Goal: Task Accomplishment & Management: Use online tool/utility

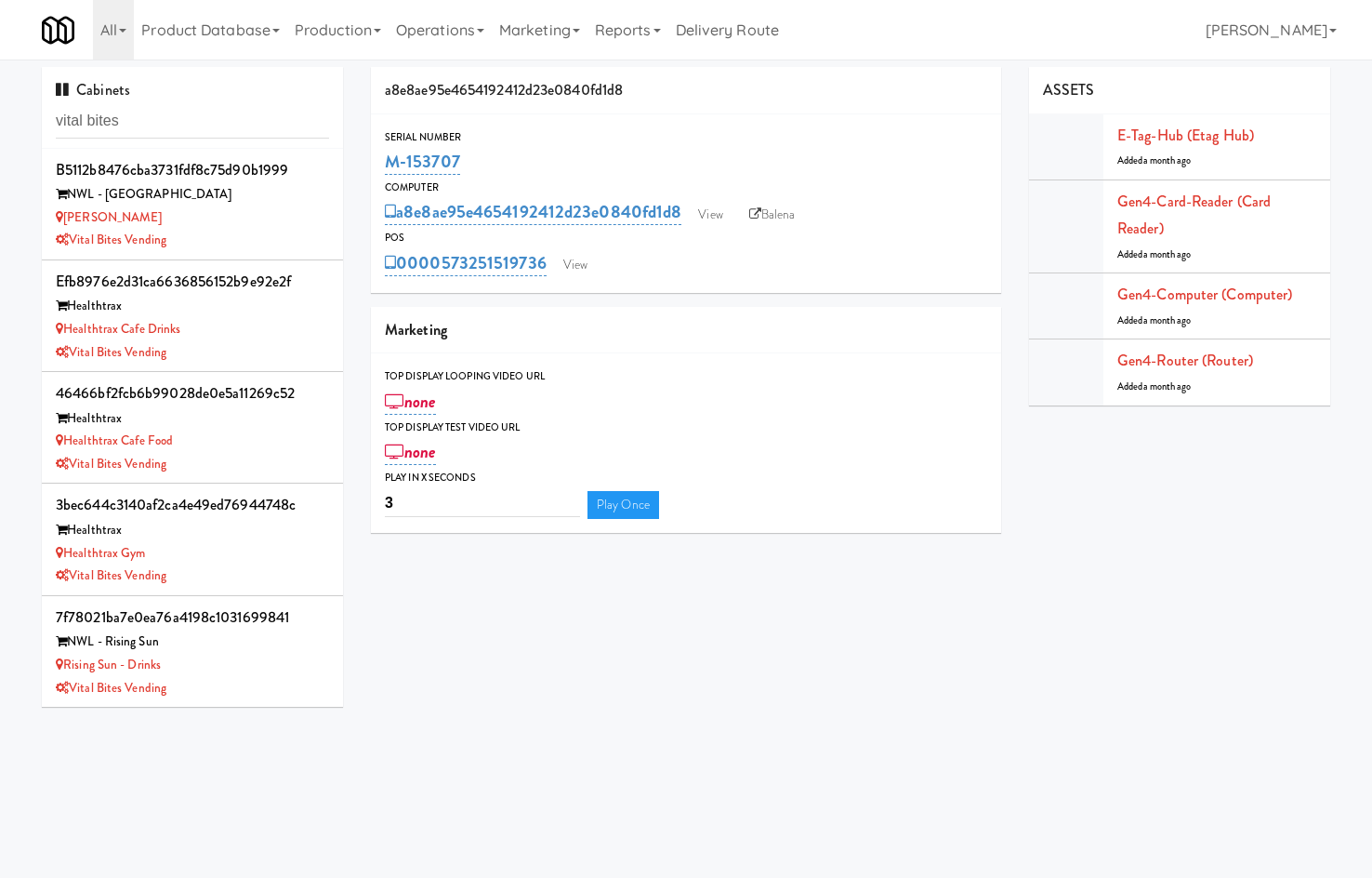
type input "vital bites"
click at [250, 323] on div "Healthtrax Cafe Drinks" at bounding box center [192, 330] width 273 height 23
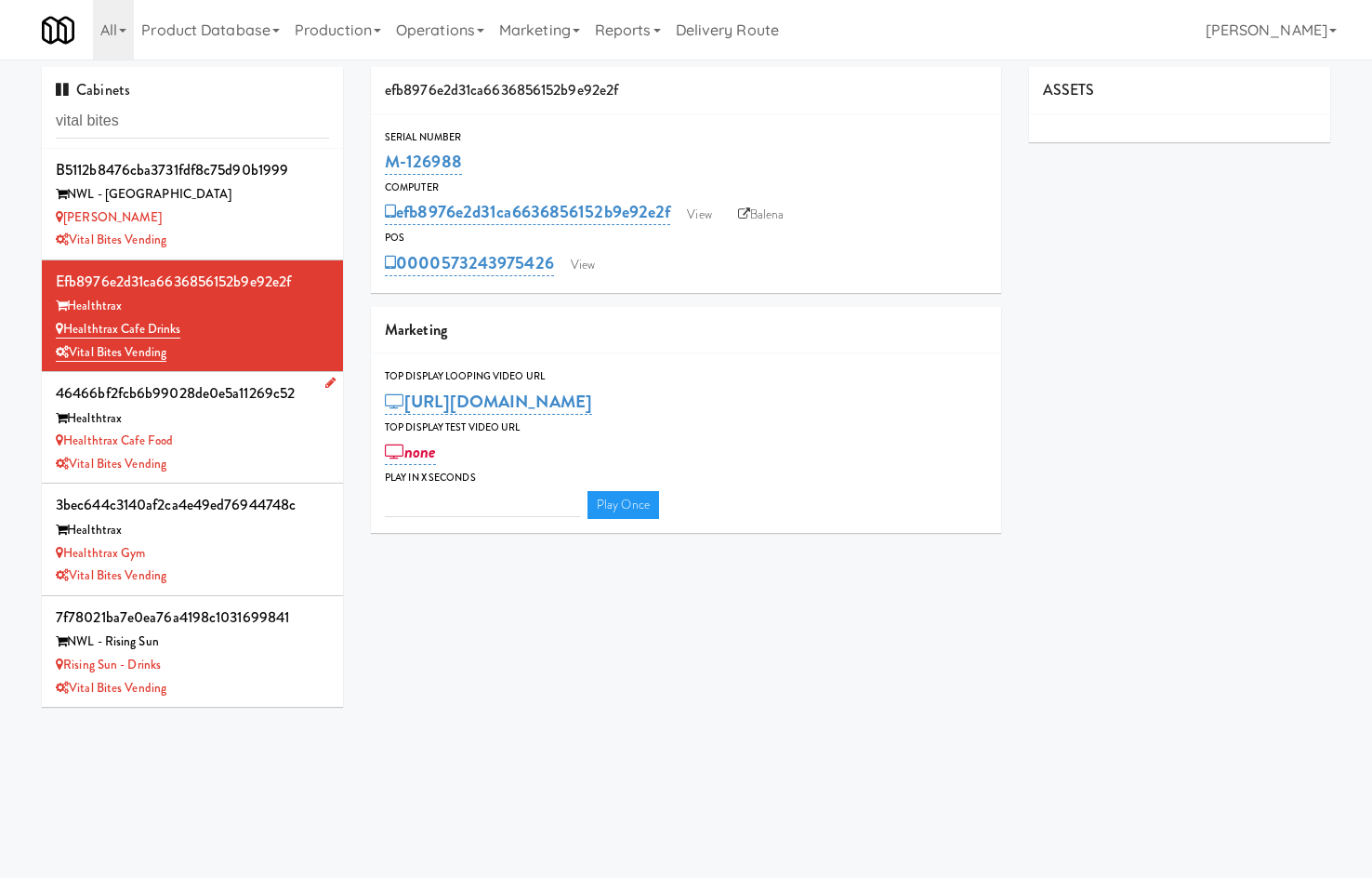
type input "3"
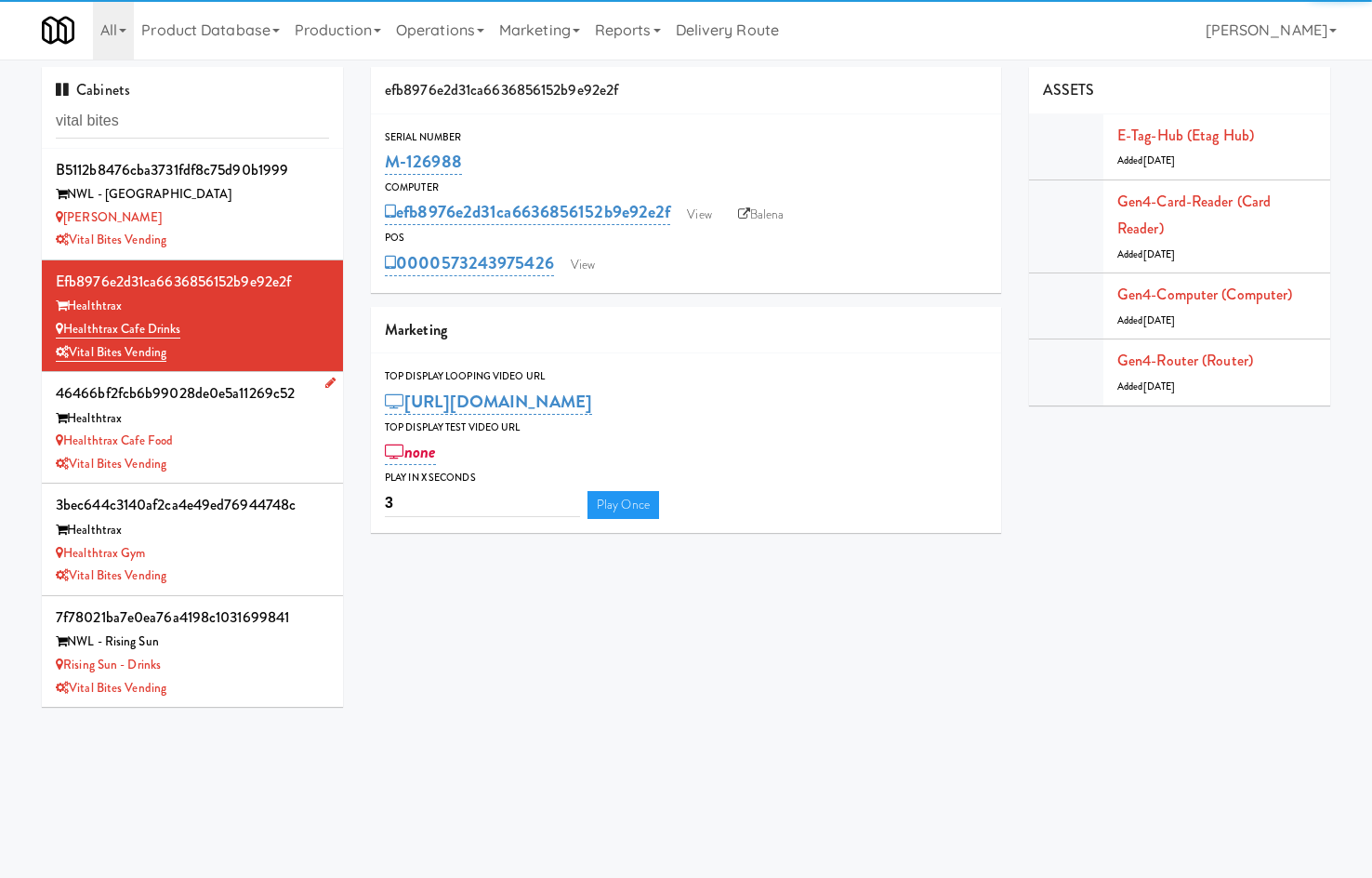
click at [260, 444] on div "Healthtrax Cafe Food" at bounding box center [192, 441] width 273 height 23
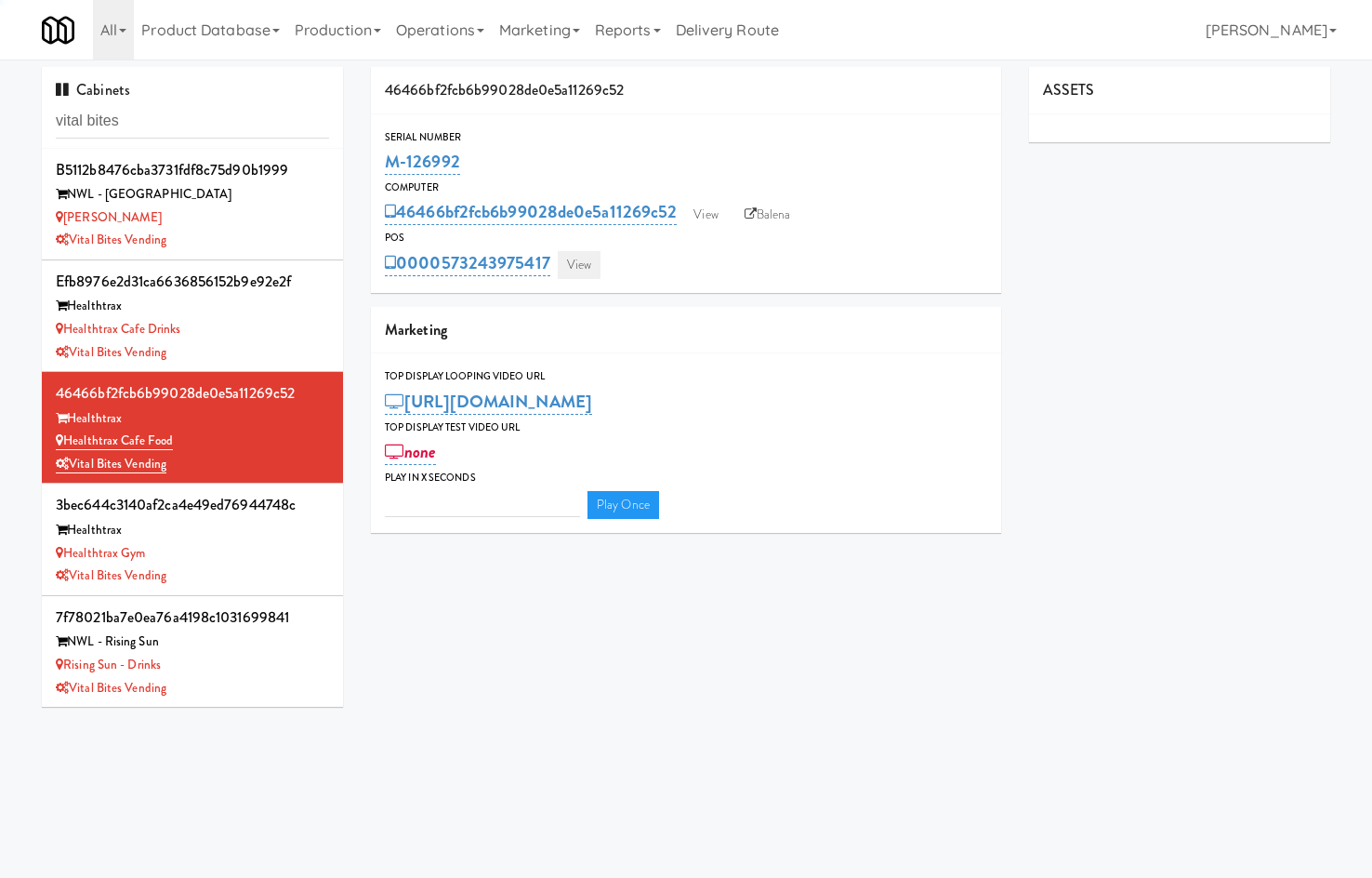
type input "3"
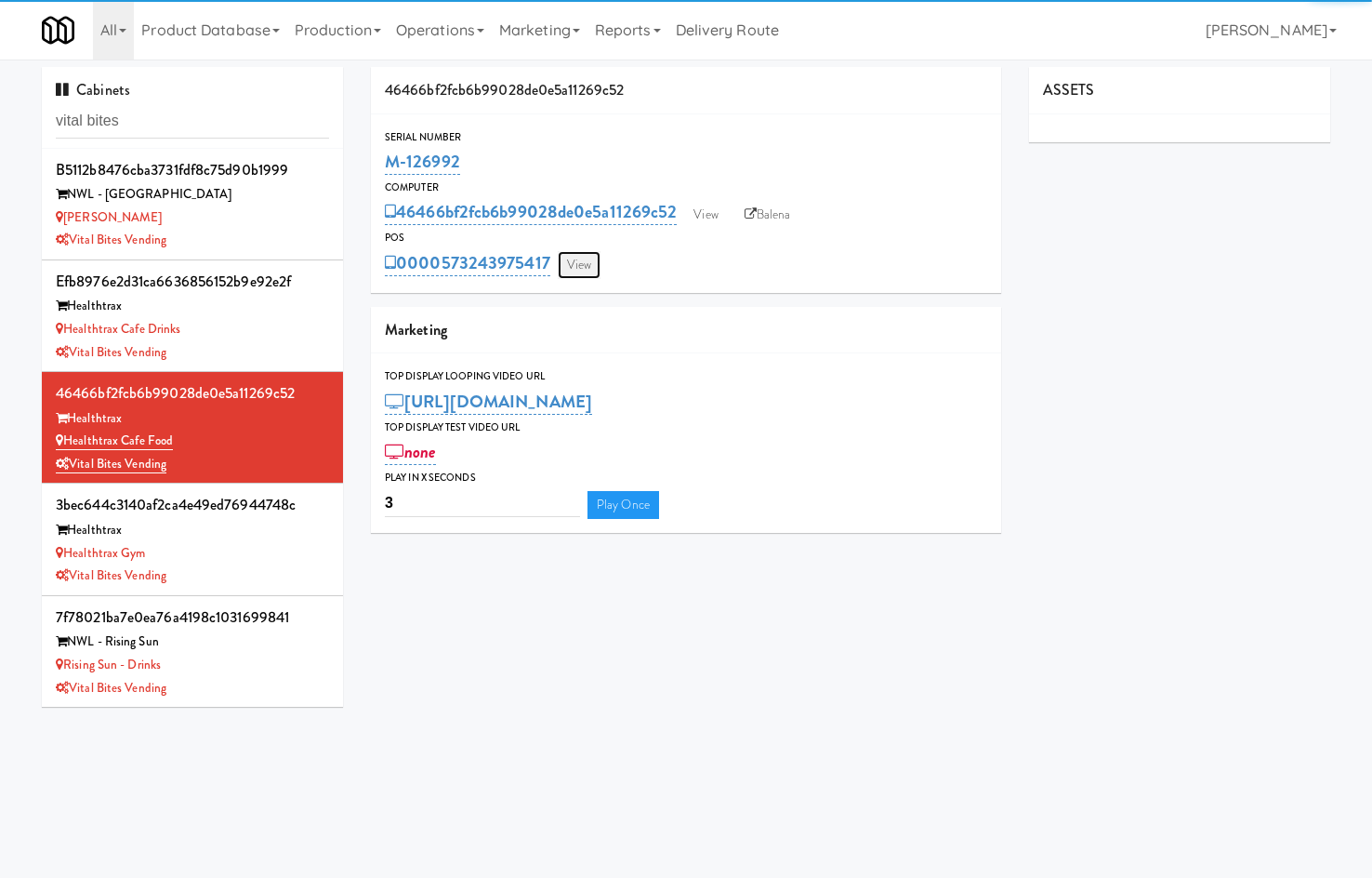
click at [595, 266] on link "View" at bounding box center [578, 264] width 43 height 28
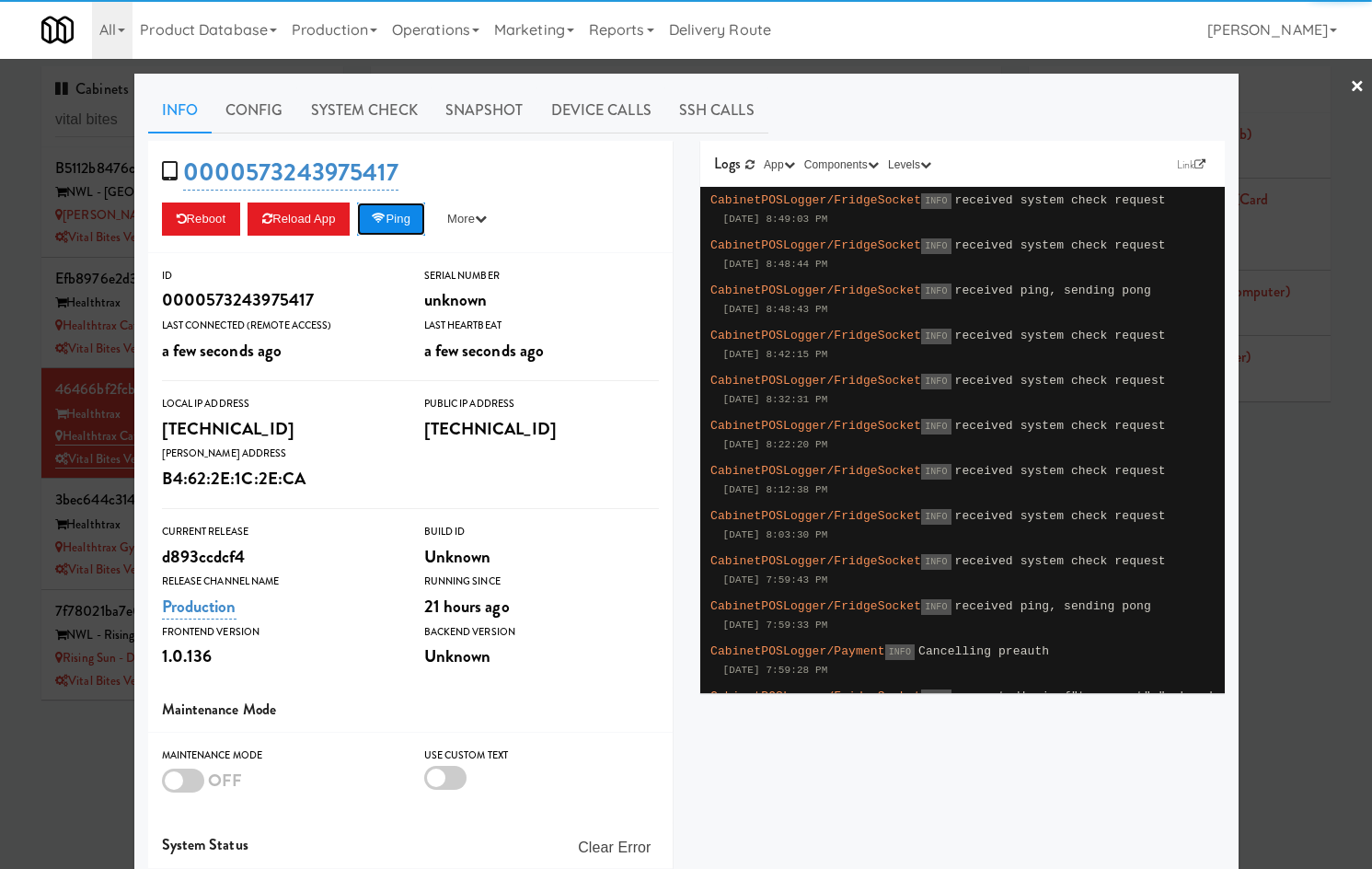
click at [381, 226] on button "Ping" at bounding box center [391, 219] width 68 height 33
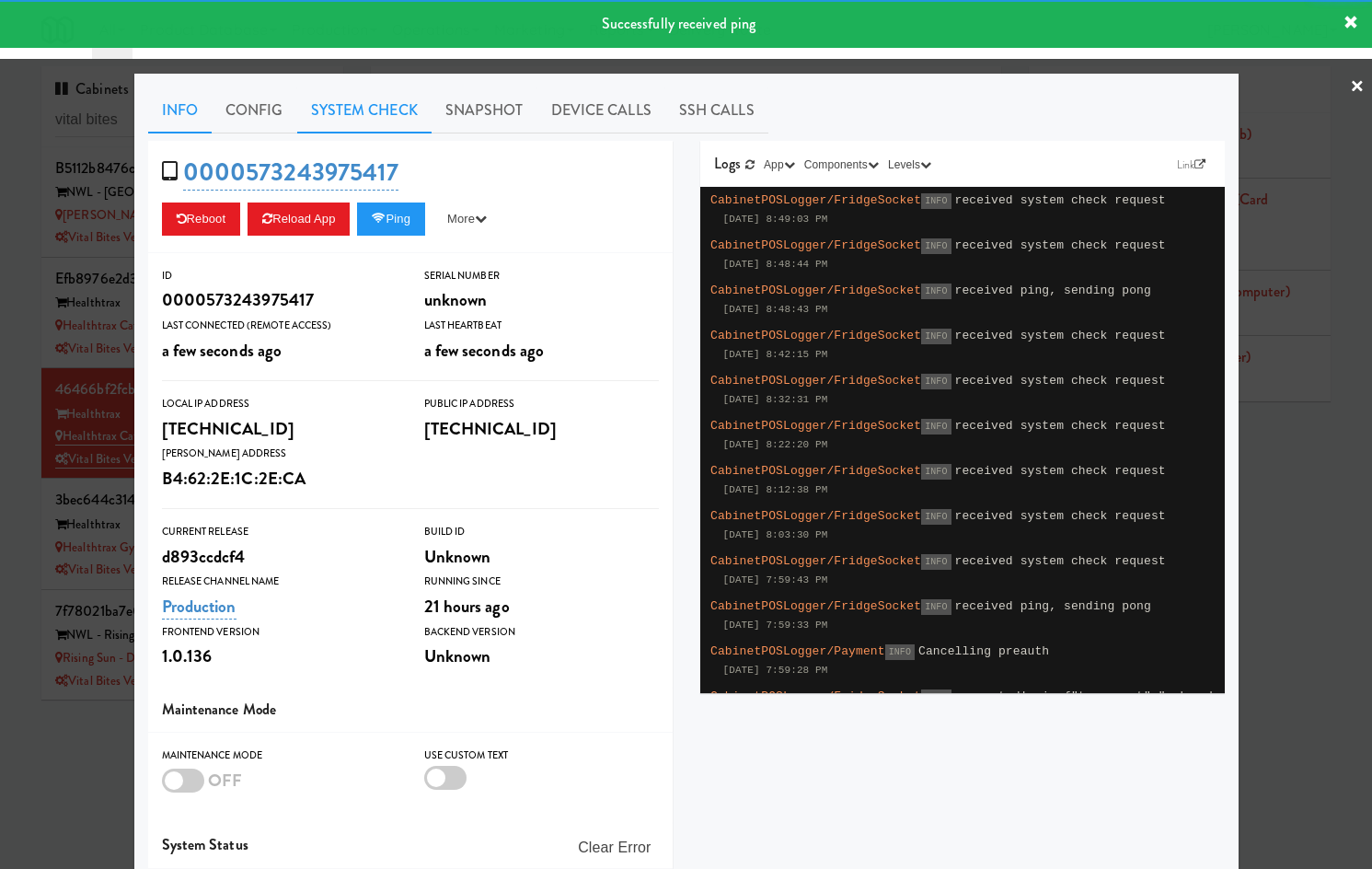
click at [379, 112] on link "System Check" at bounding box center [364, 110] width 134 height 46
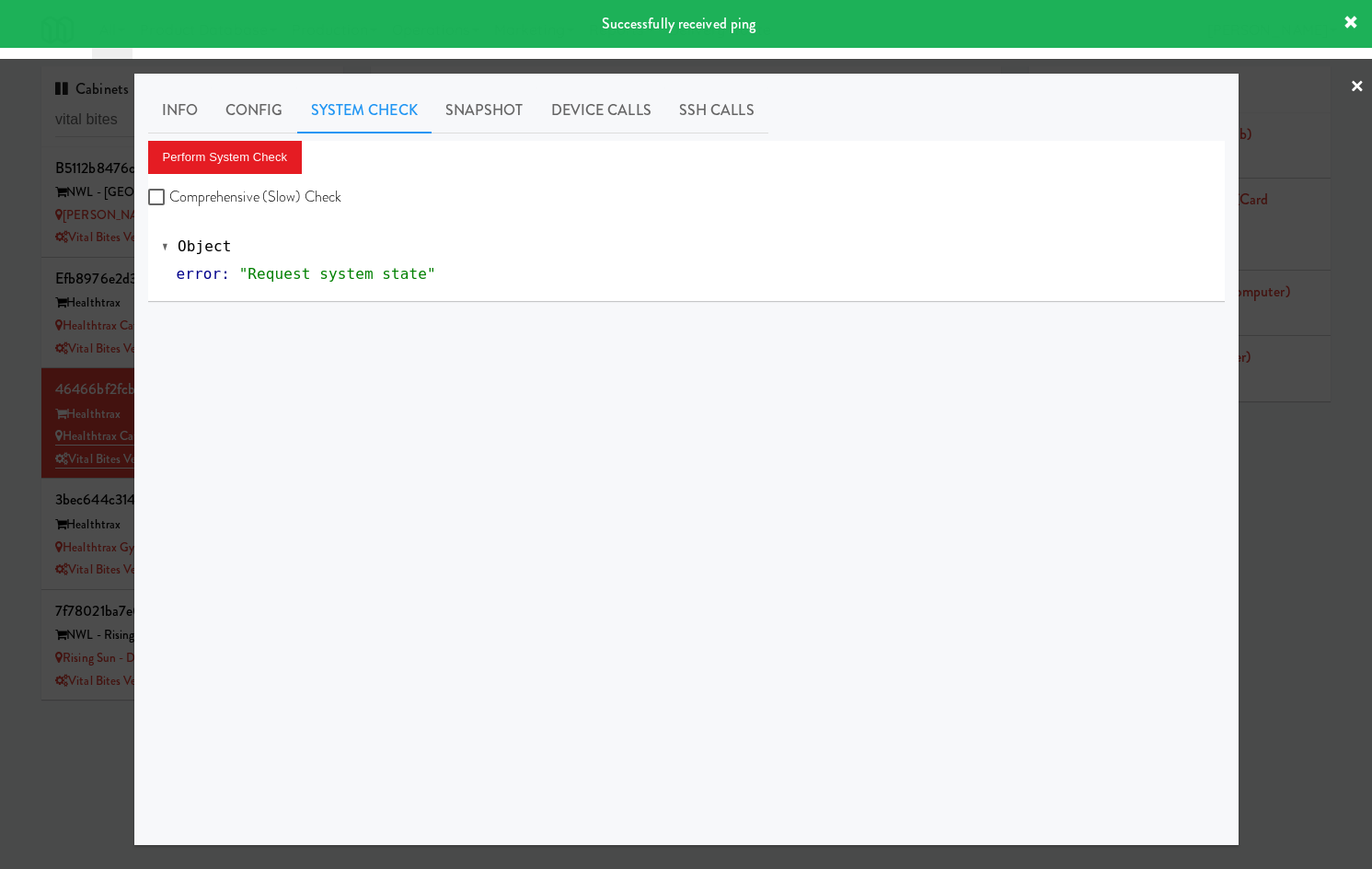
click at [308, 169] on div "Perform System Check Comprehensive (Slow) Check" at bounding box center [686, 175] width 1077 height 70
click at [273, 168] on button "Perform System Check" at bounding box center [226, 157] width 155 height 33
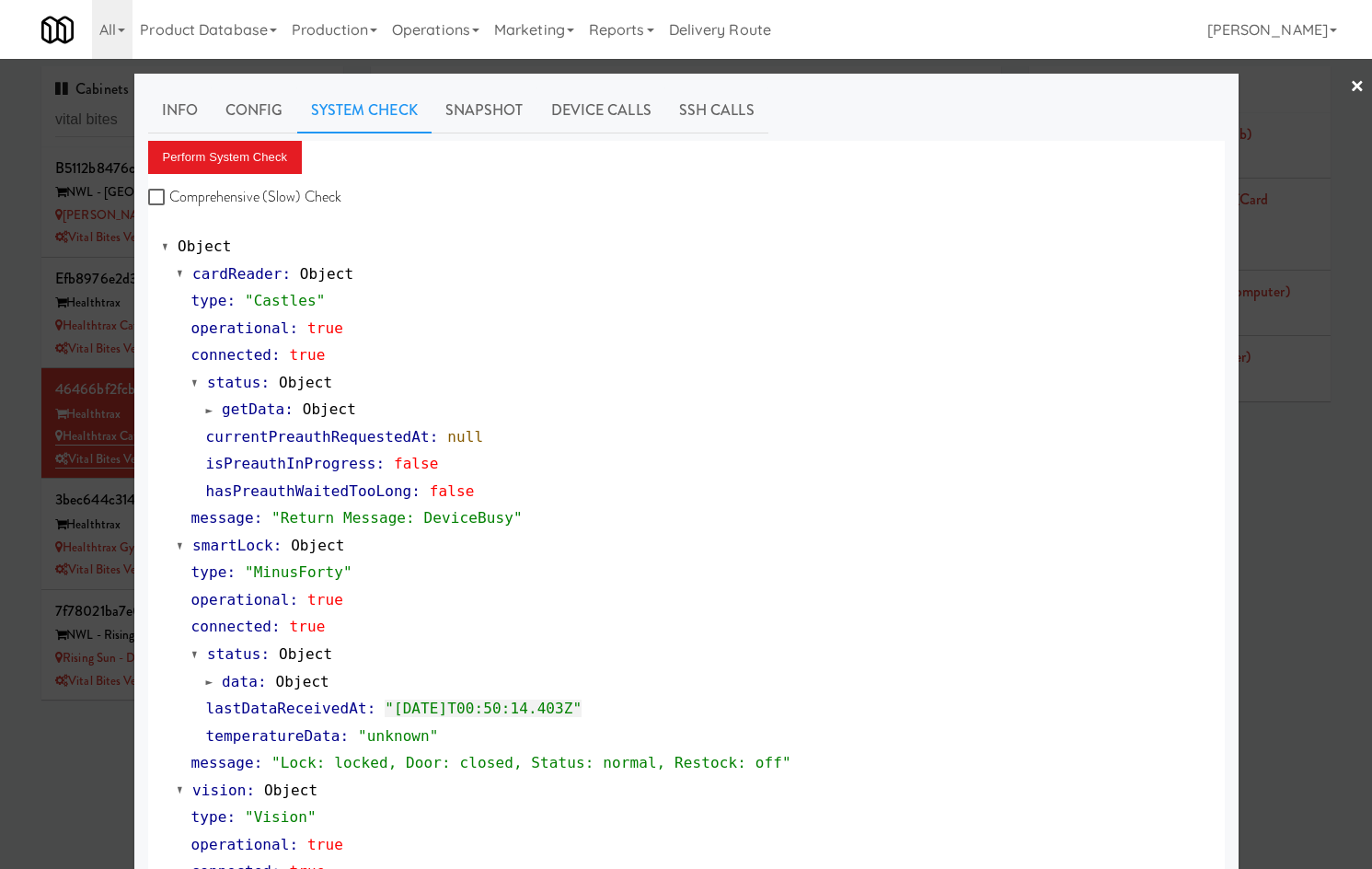
click at [28, 254] on div at bounding box center [686, 434] width 1372 height 869
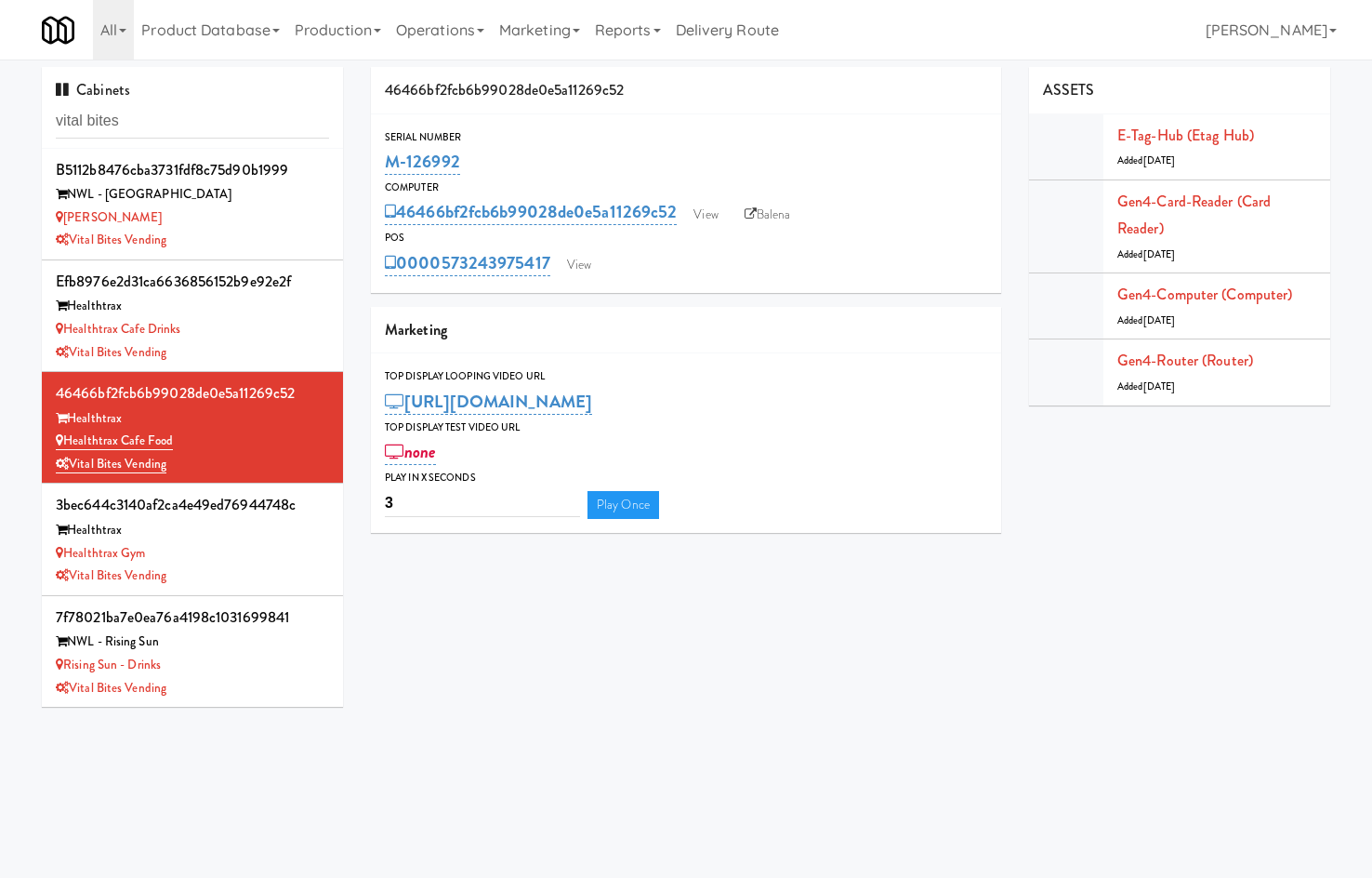
drag, startPoint x: 559, startPoint y: 247, endPoint x: 438, endPoint y: 246, distance: 121.0
click at [438, 246] on div "POS 0000573243975417 View" at bounding box center [685, 254] width 630 height 51
copy div "0000573243975417"
click at [584, 267] on link "View" at bounding box center [578, 264] width 43 height 28
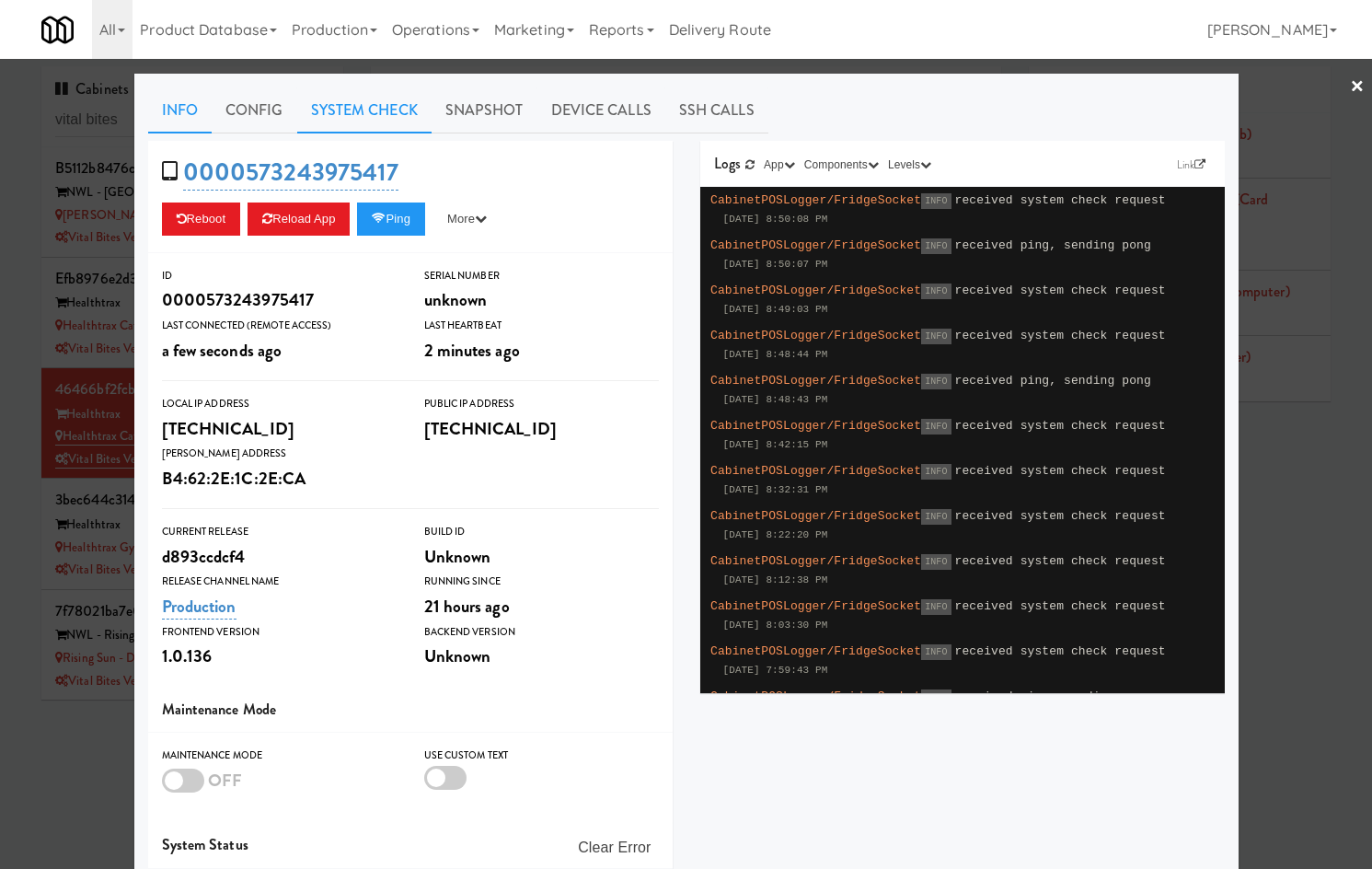
click at [362, 109] on link "System Check" at bounding box center [364, 110] width 134 height 46
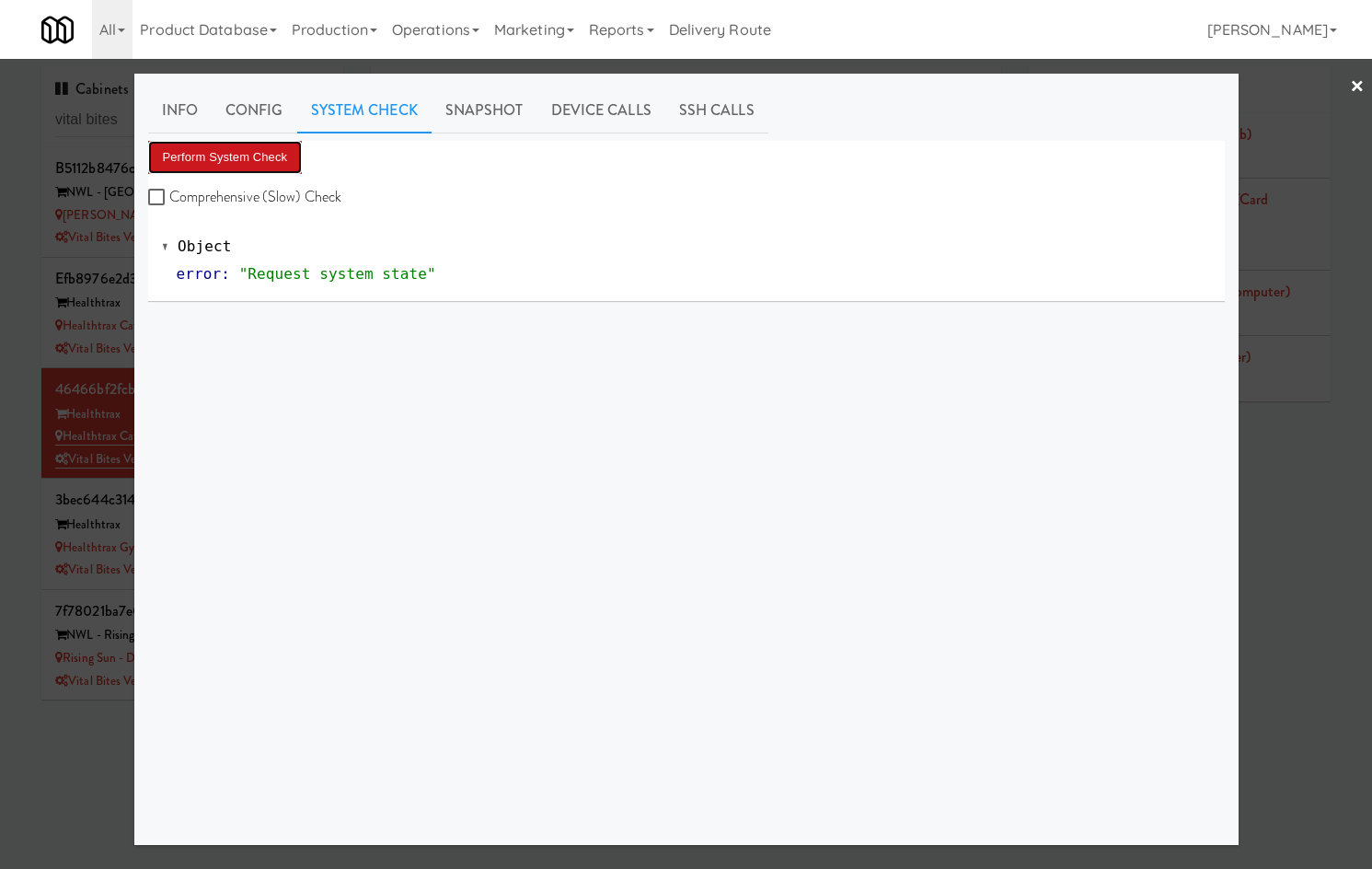
click at [268, 157] on button "Perform System Check" at bounding box center [226, 157] width 155 height 33
click at [239, 169] on button "Perform System Check" at bounding box center [226, 157] width 155 height 33
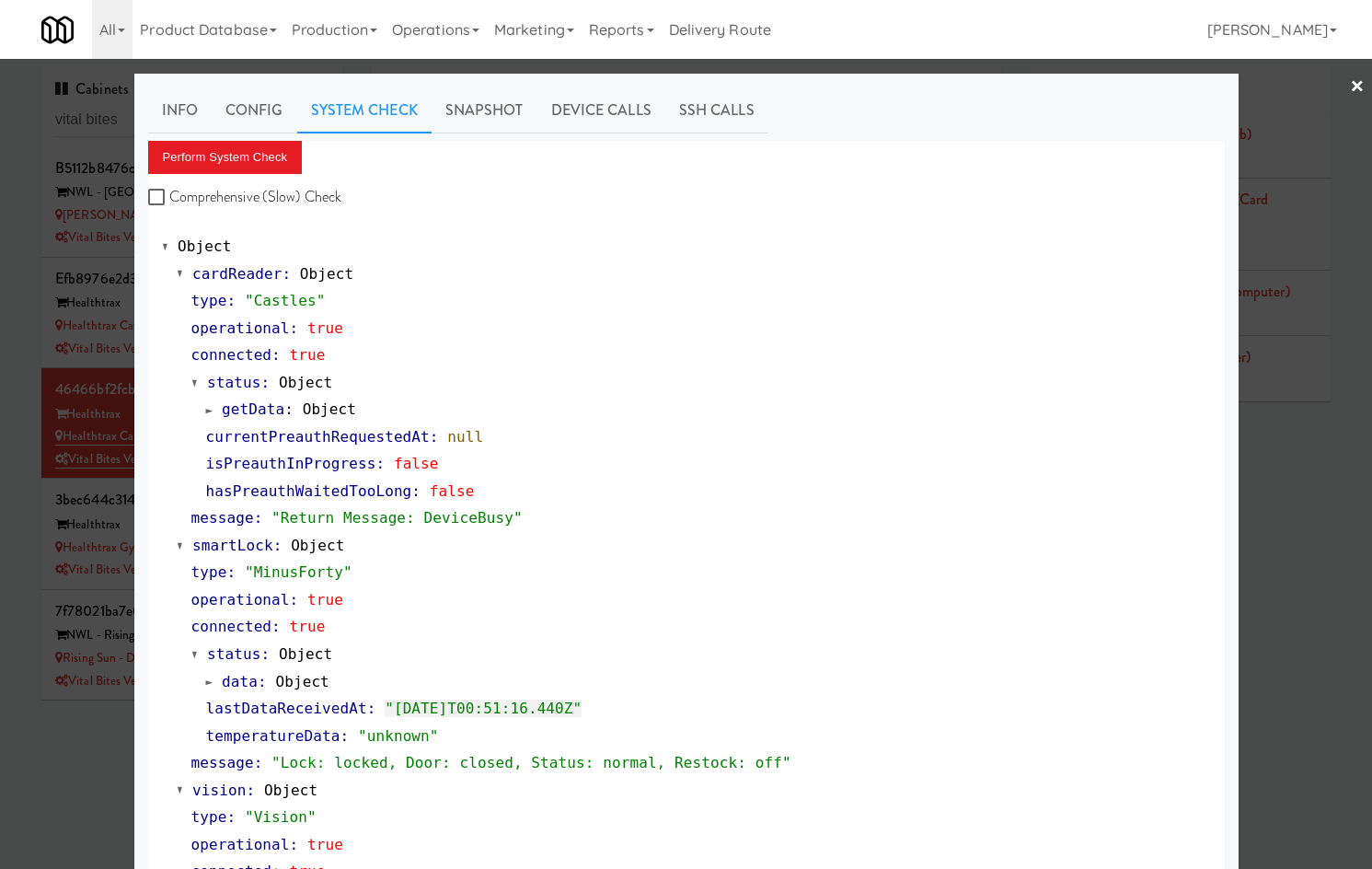
click at [25, 437] on div at bounding box center [686, 434] width 1372 height 869
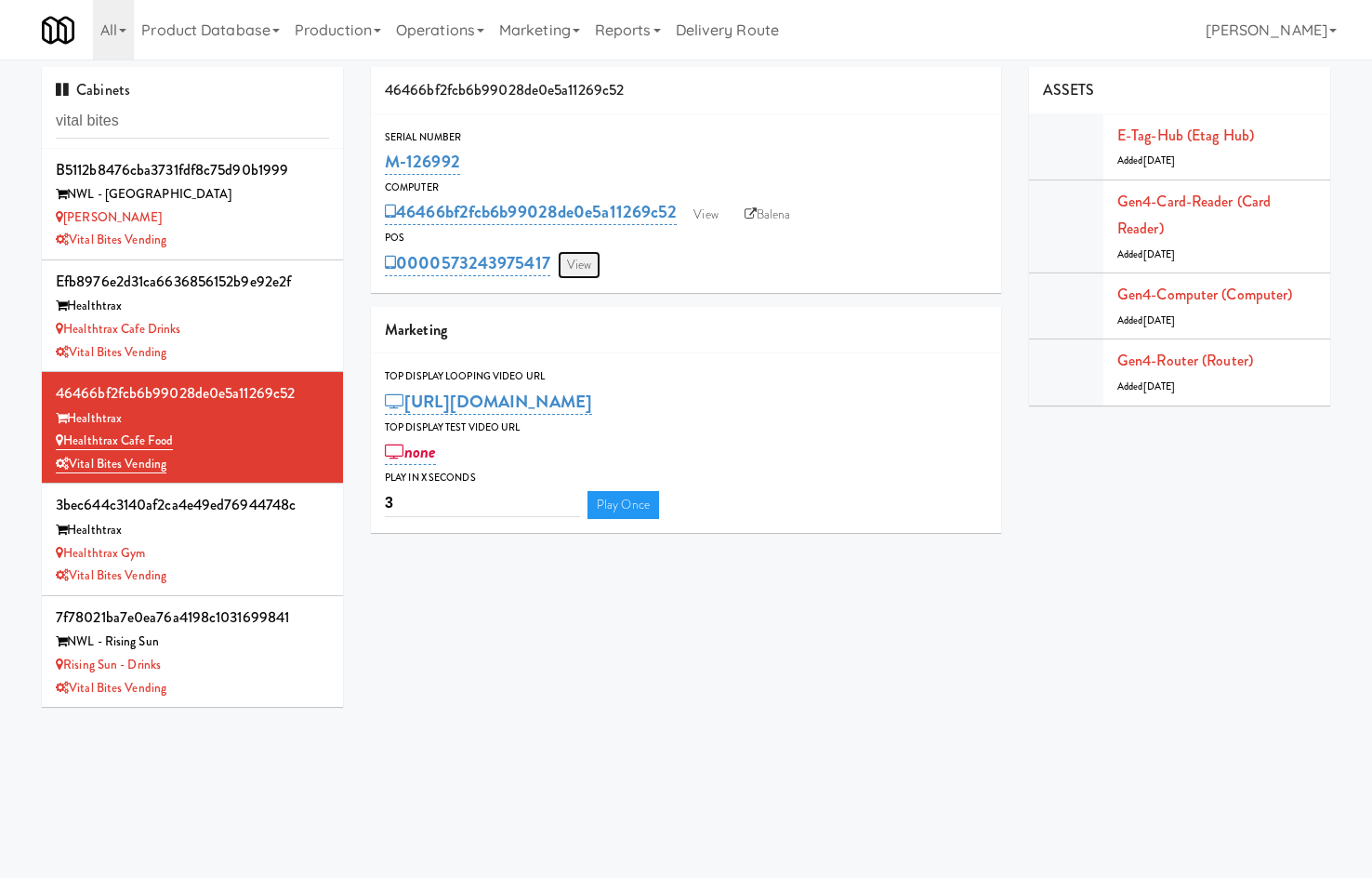
click at [592, 260] on link "View" at bounding box center [578, 264] width 43 height 28
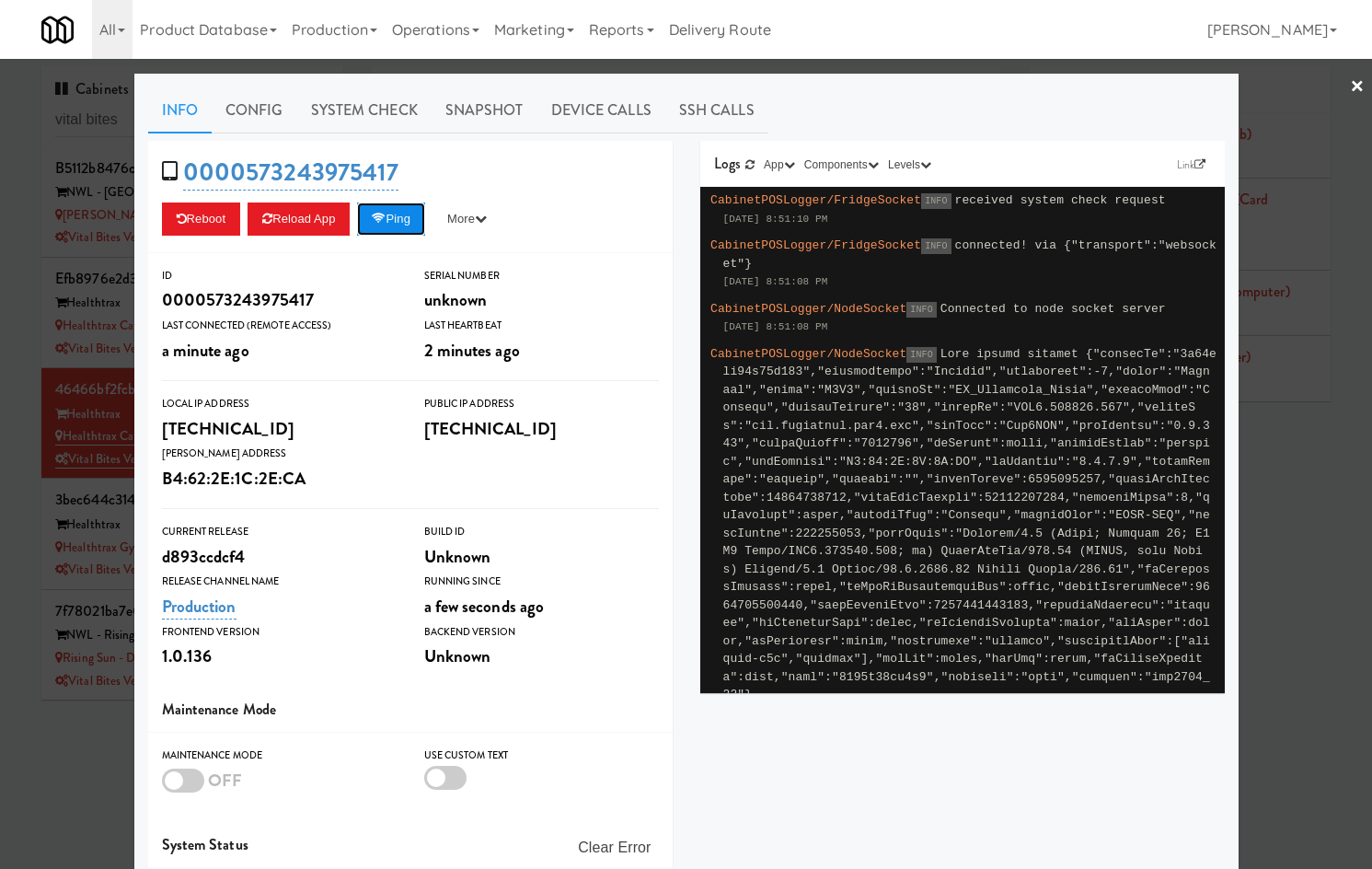
click at [391, 220] on button "Ping" at bounding box center [391, 219] width 68 height 33
click at [420, 221] on button "Ping" at bounding box center [391, 219] width 68 height 33
click at [394, 209] on button "Ping" at bounding box center [391, 219] width 68 height 33
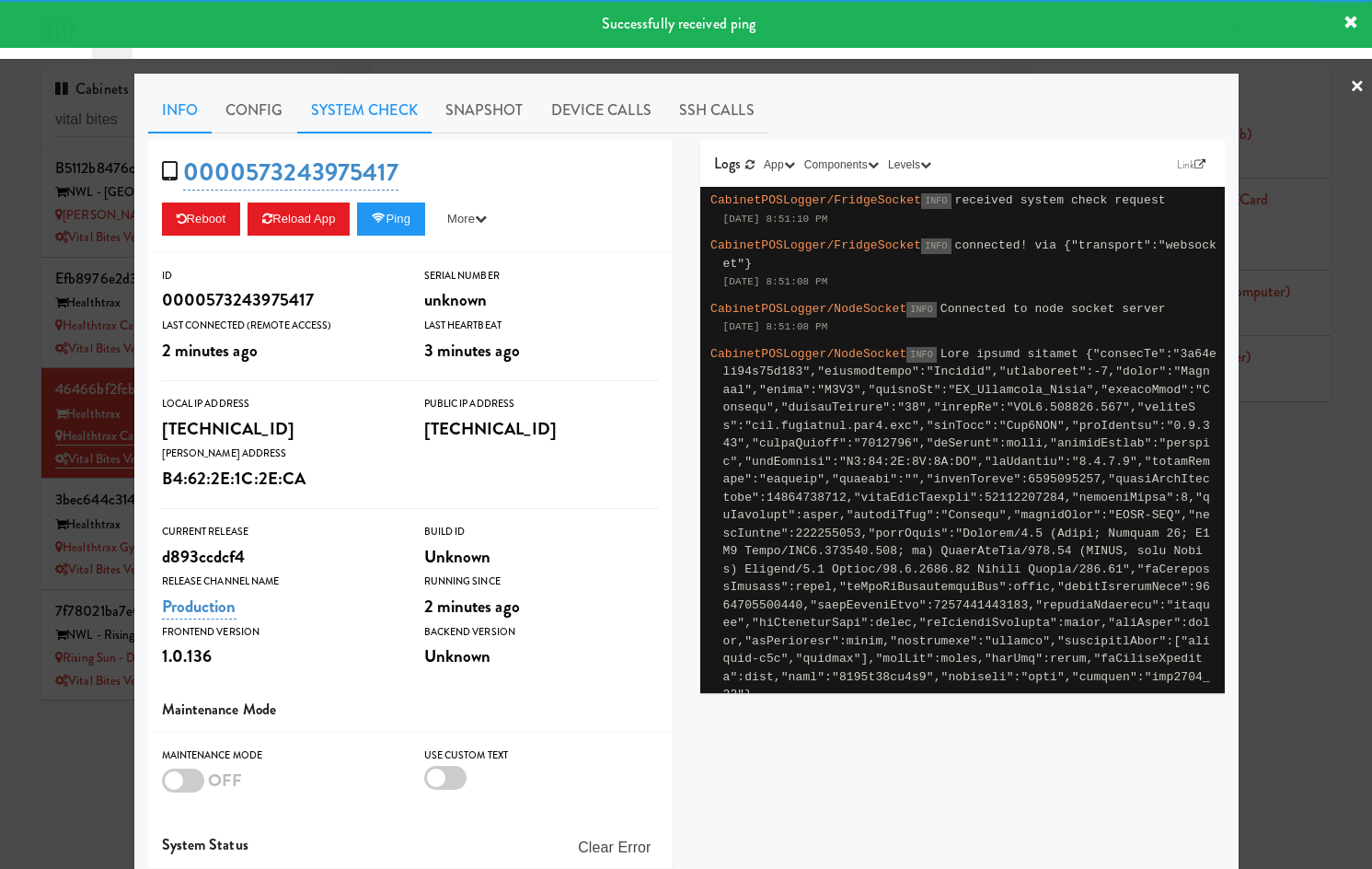
drag, startPoint x: 360, startPoint y: 110, endPoint x: 345, endPoint y: 122, distance: 19.2
click at [360, 110] on link "System Check" at bounding box center [364, 110] width 134 height 46
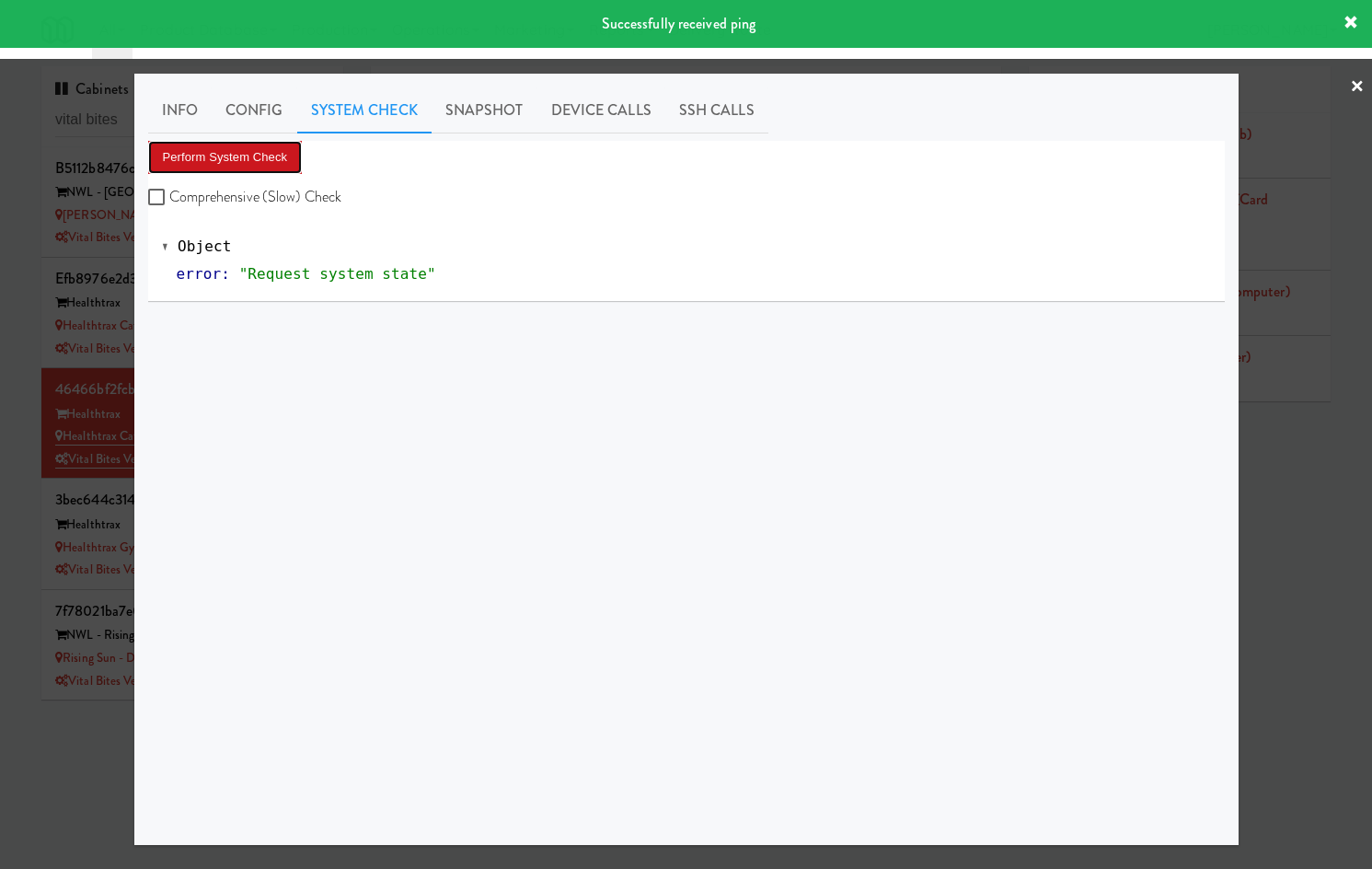
click at [221, 167] on button "Perform System Check" at bounding box center [226, 157] width 155 height 33
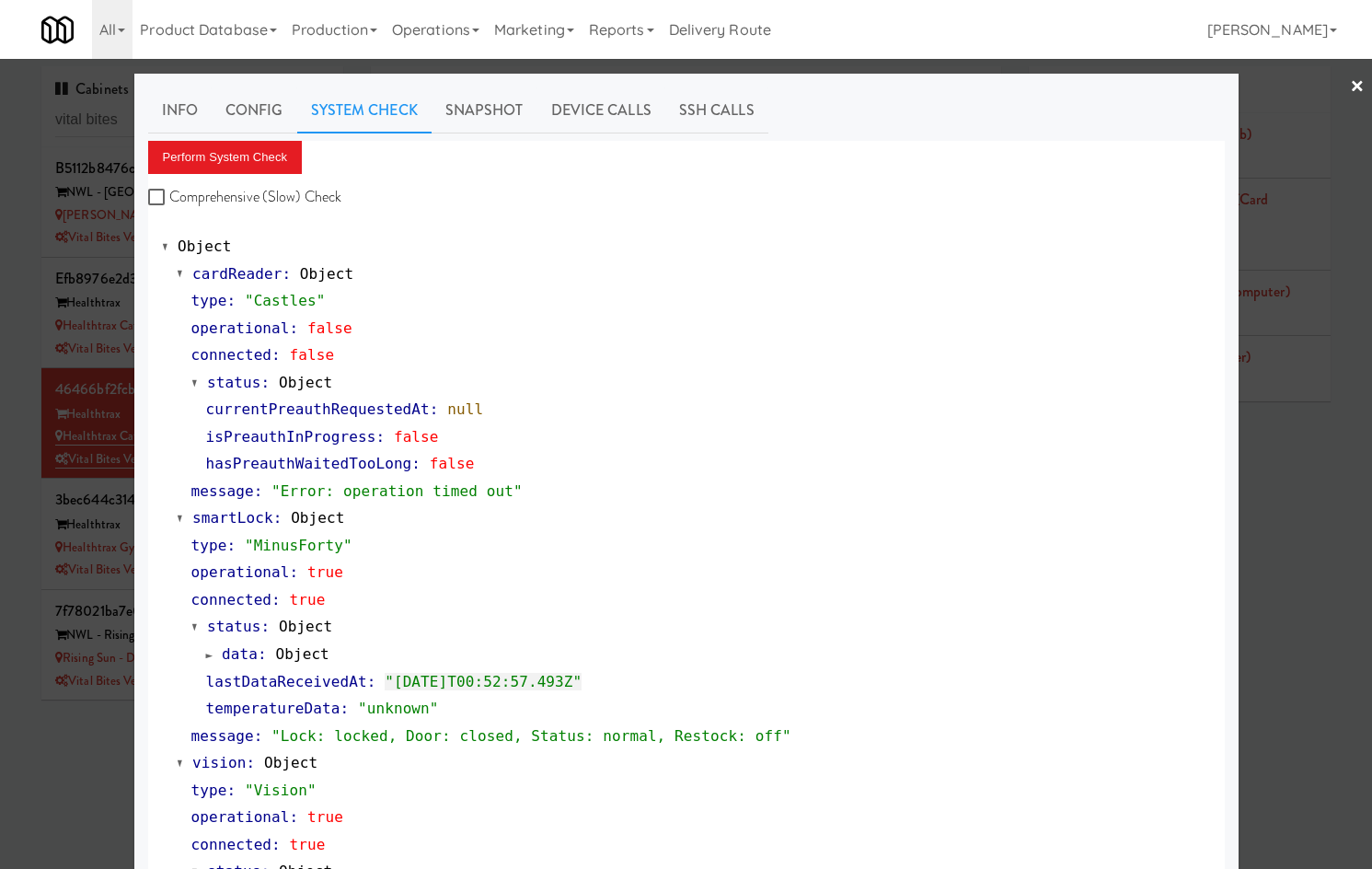
click at [21, 278] on div at bounding box center [686, 434] width 1372 height 869
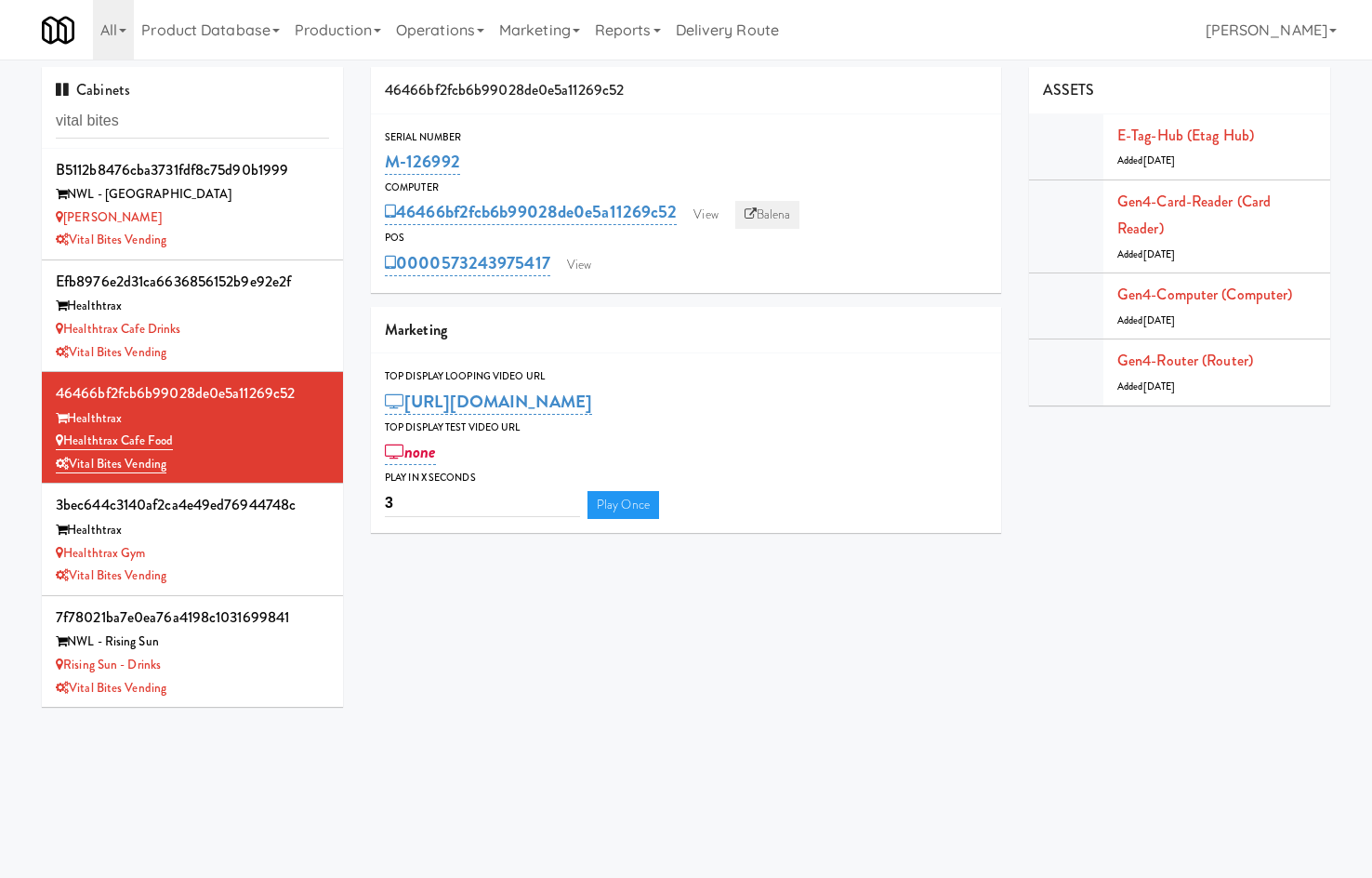
click at [769, 214] on link "Balena" at bounding box center [768, 214] width 65 height 28
click at [592, 278] on link "View" at bounding box center [578, 264] width 43 height 28
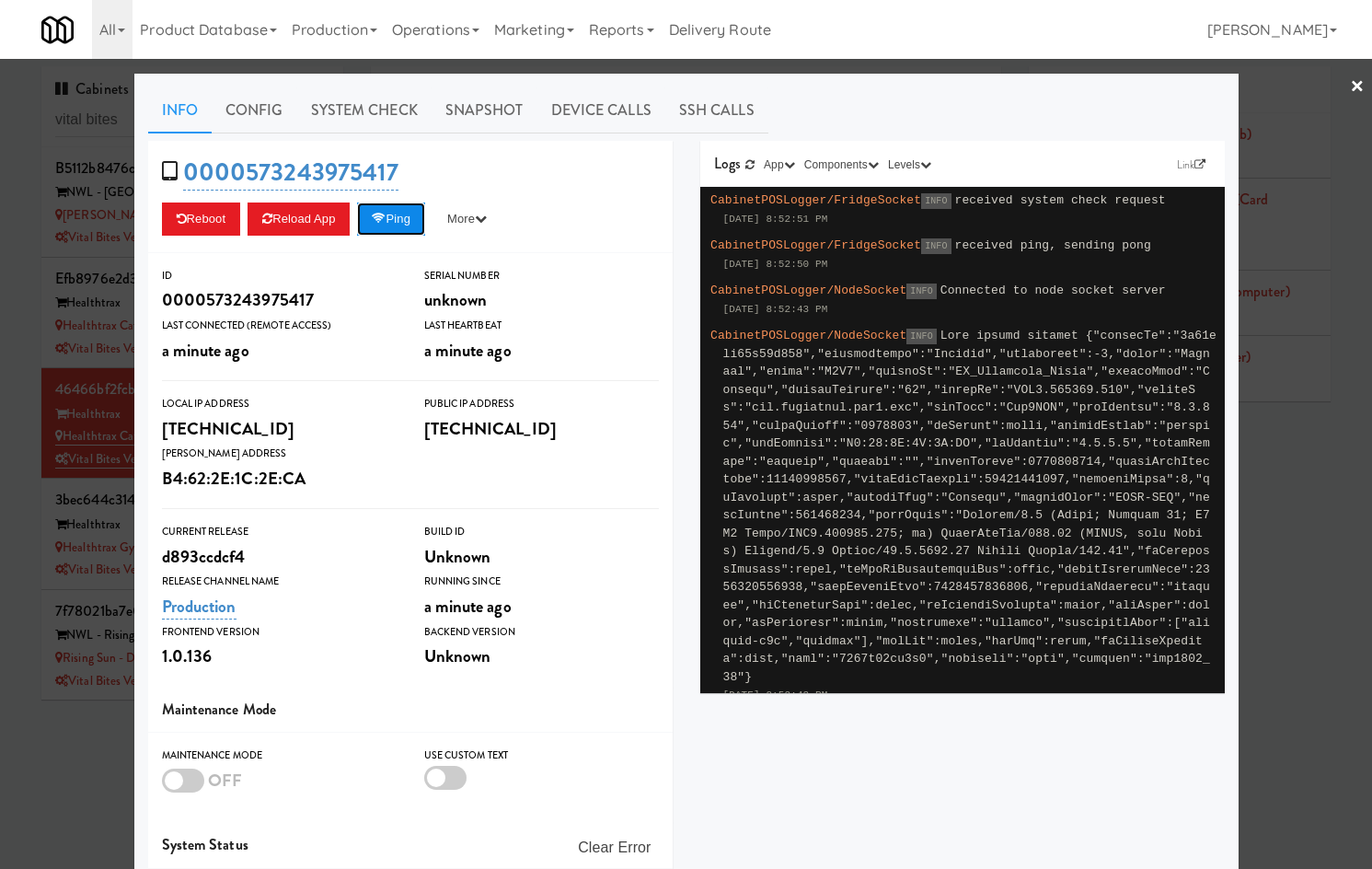
click at [413, 229] on button "Ping" at bounding box center [391, 219] width 68 height 33
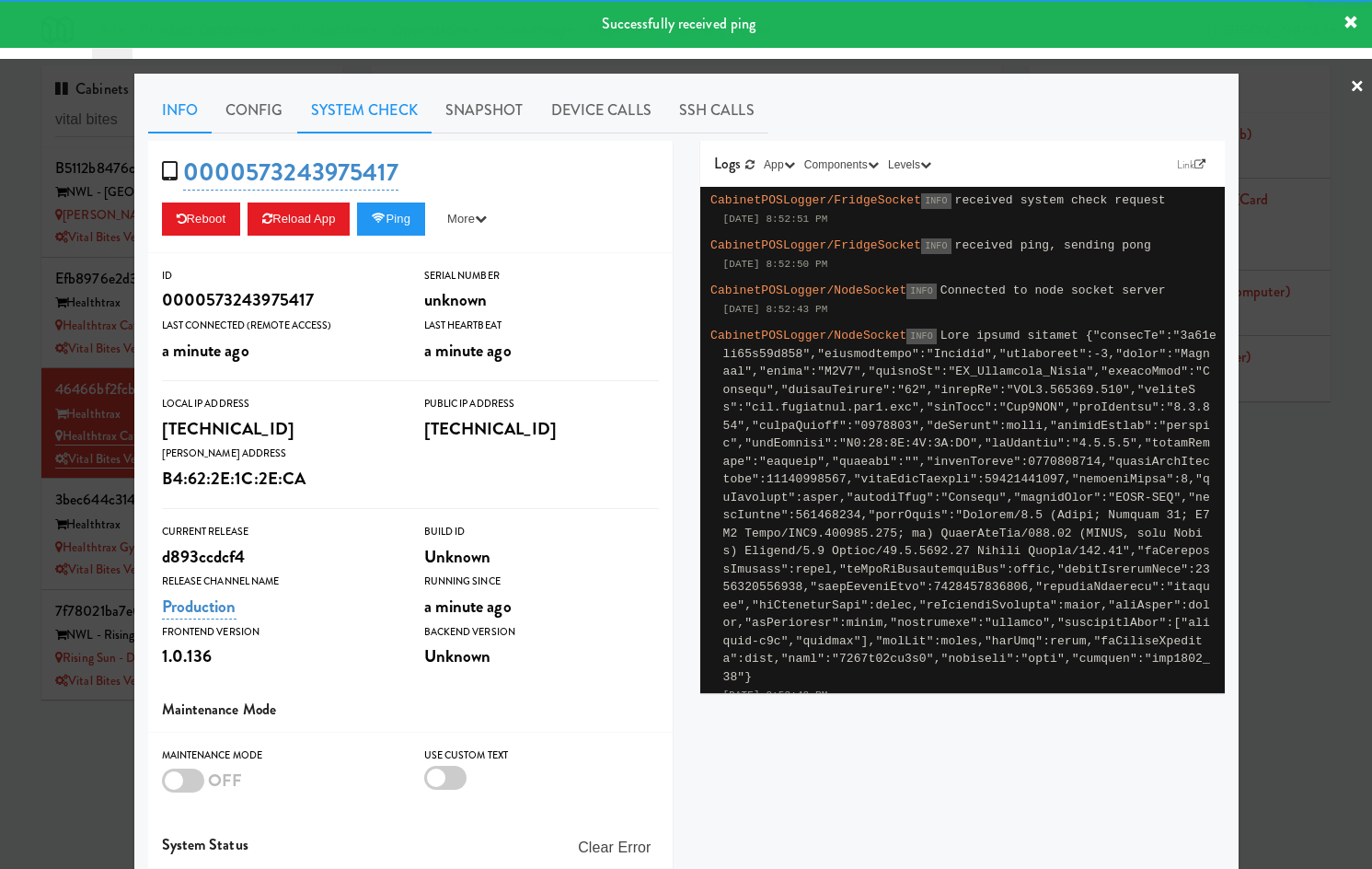
click at [336, 103] on link "System Check" at bounding box center [364, 110] width 134 height 46
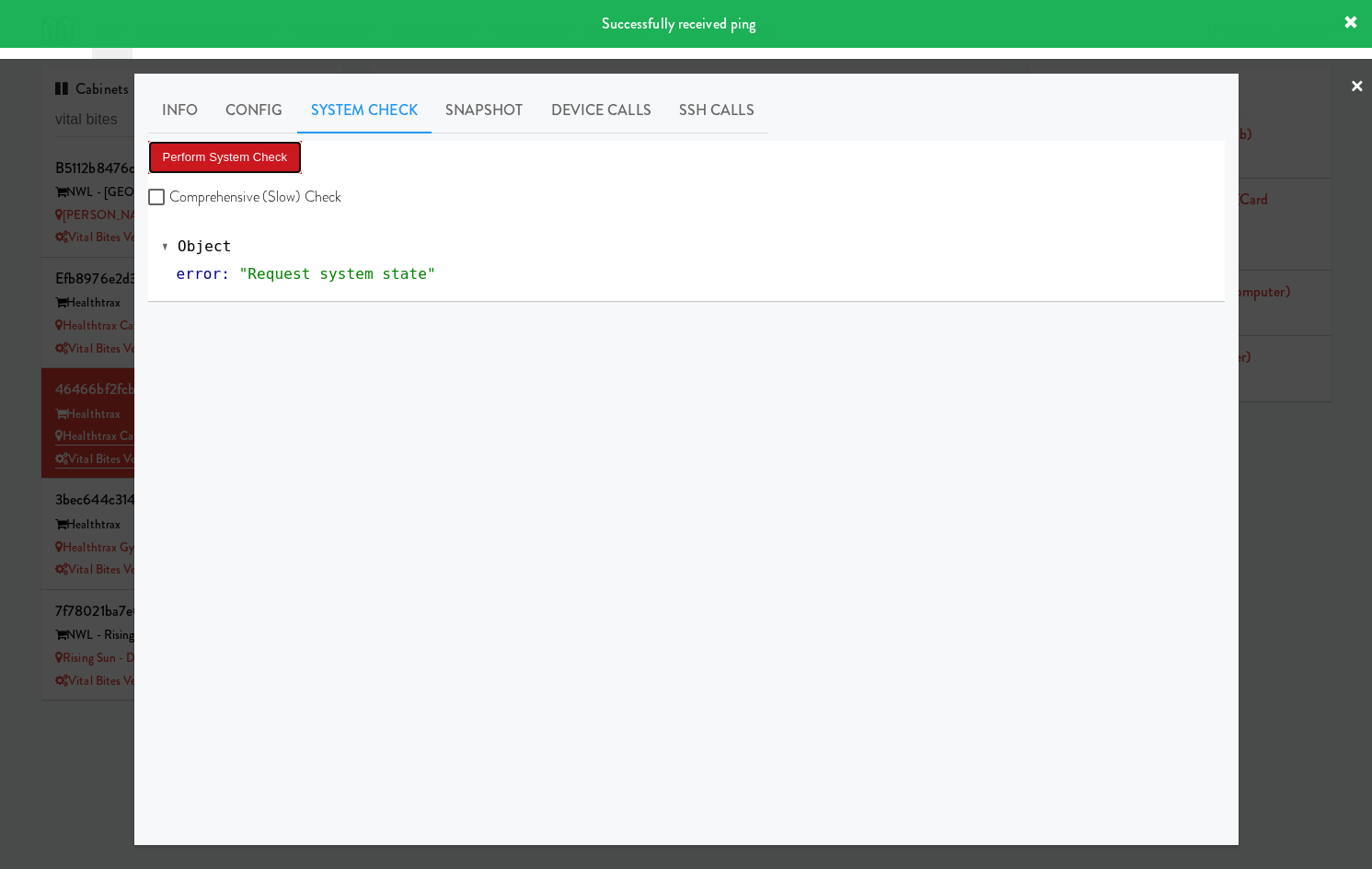
click at [227, 150] on button "Perform System Check" at bounding box center [226, 157] width 155 height 33
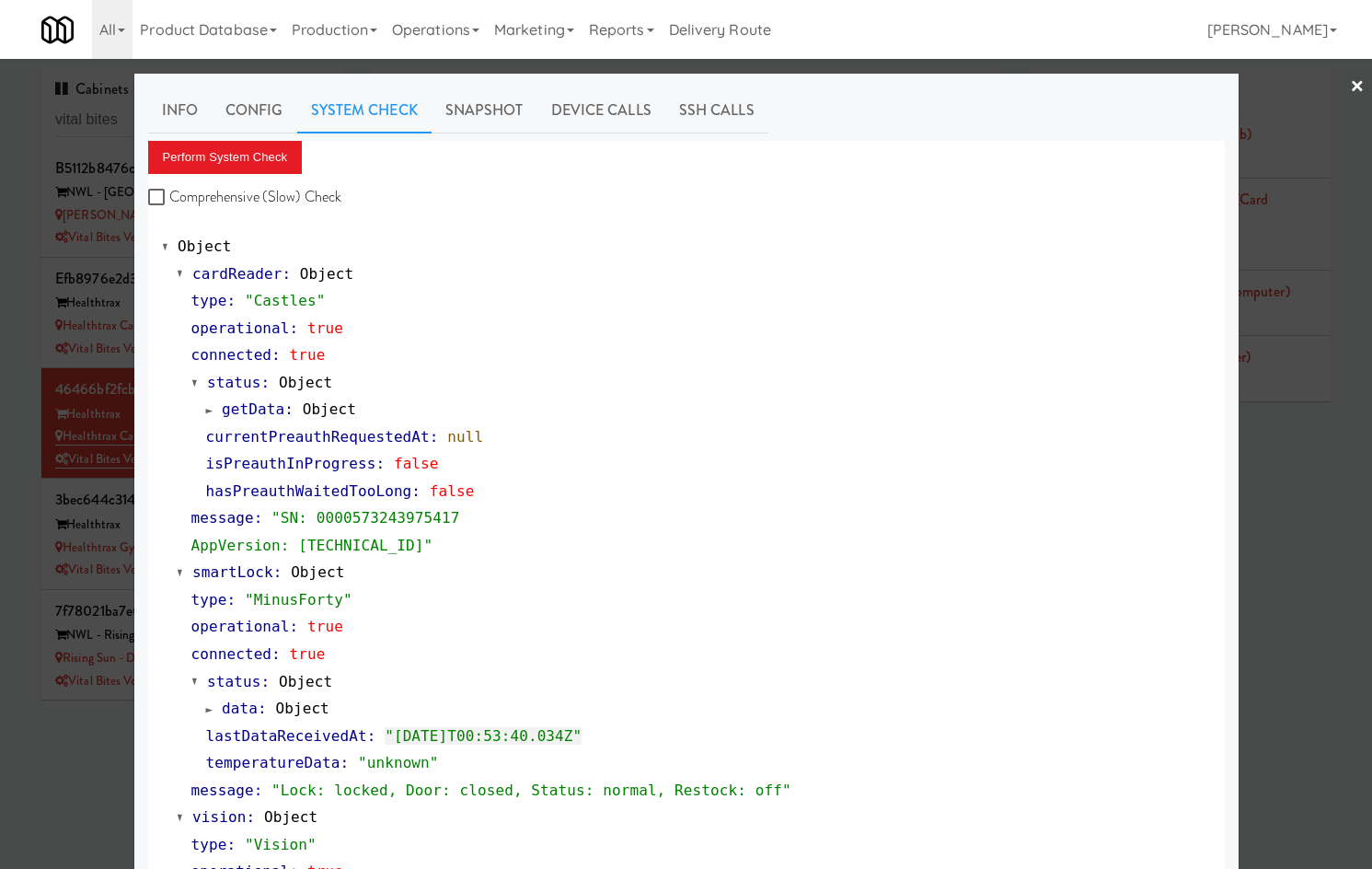
click at [42, 309] on div at bounding box center [686, 434] width 1372 height 869
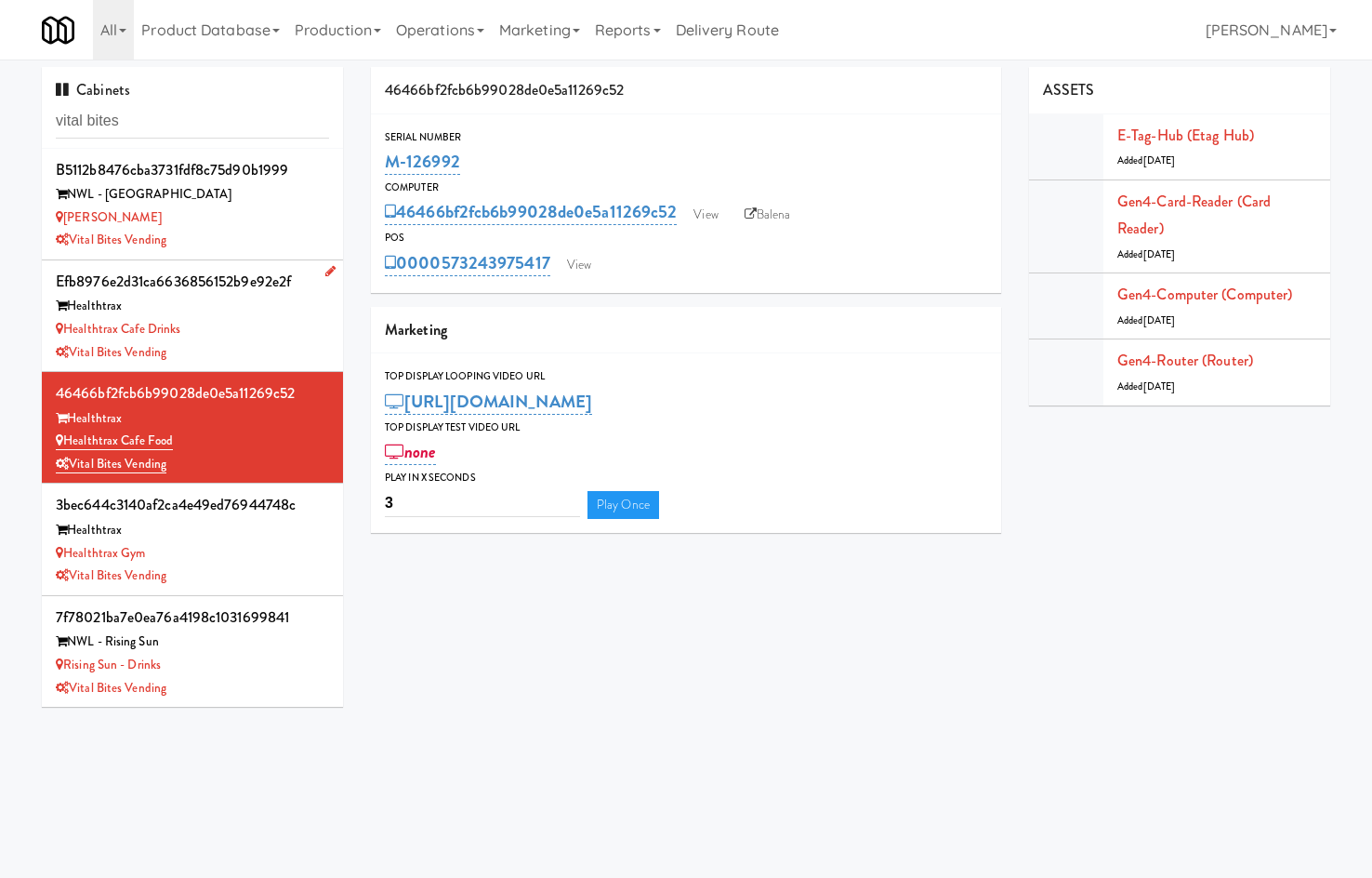
click at [45, 310] on li "efb8976e2d31ca6636856152b9e92e2f Healthtrax Healthtrax Cafe Drinks Vital Bites …" at bounding box center [192, 316] width 301 height 112
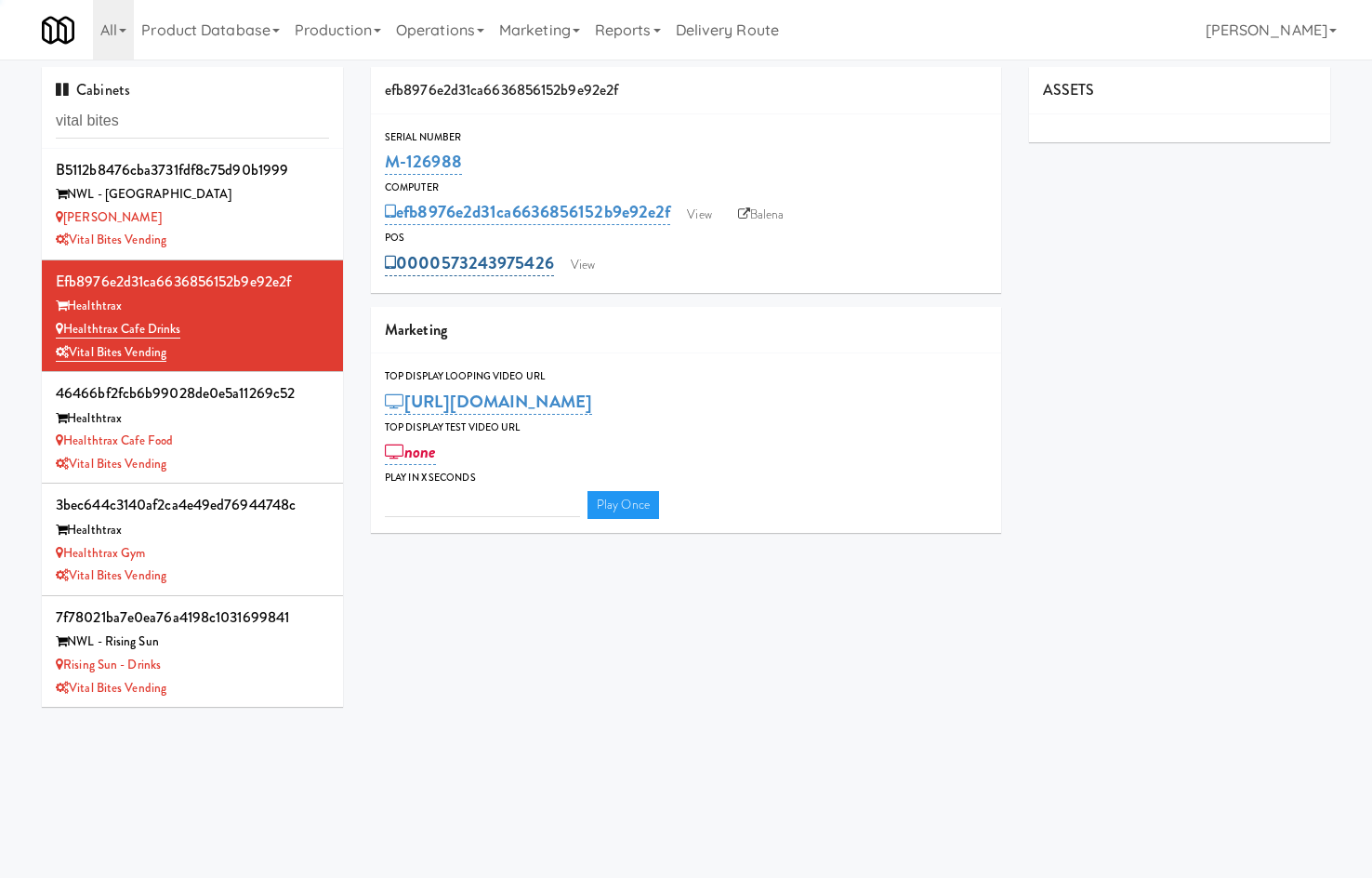
type input "3"
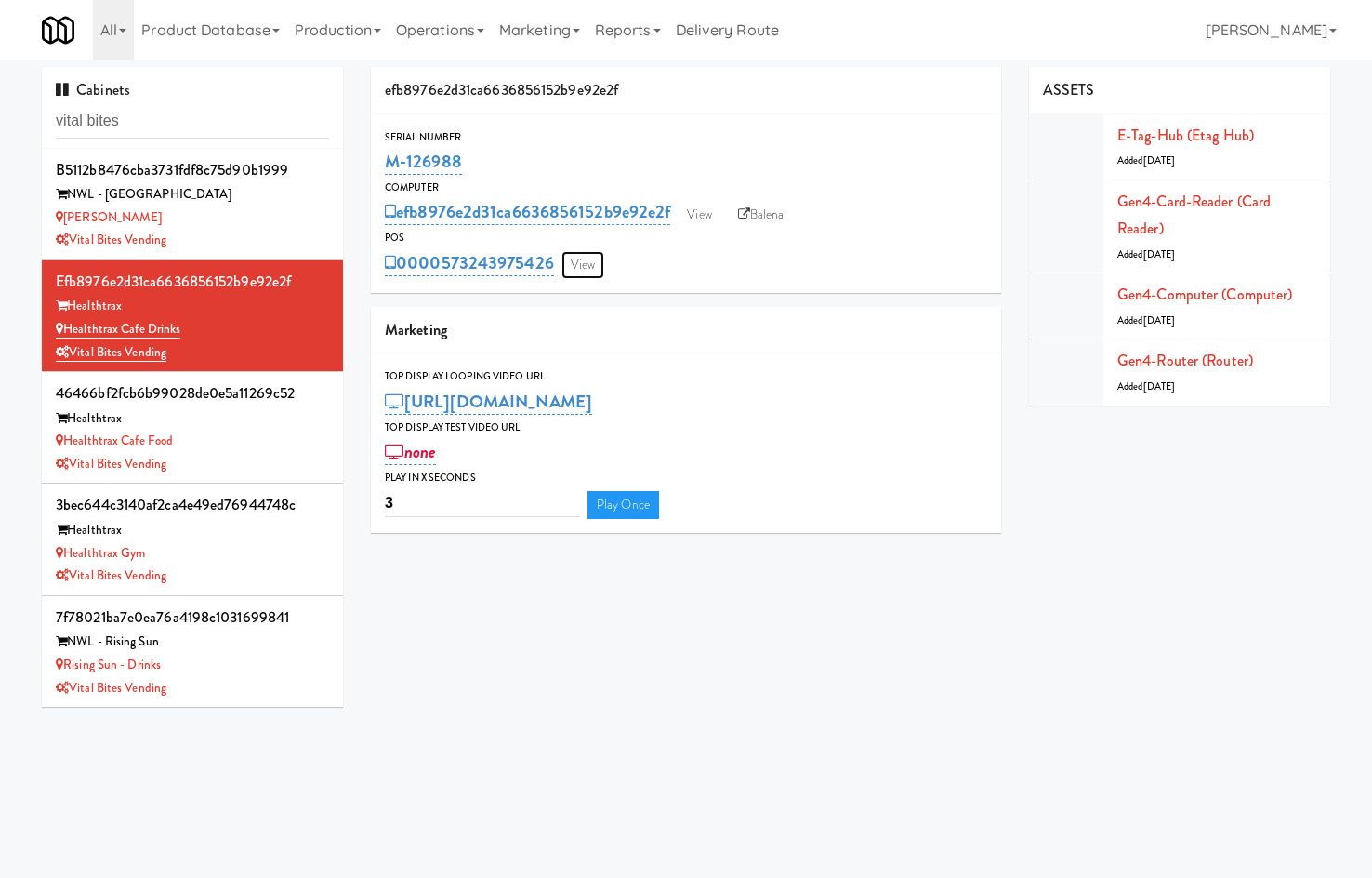
click at [576, 261] on link "View" at bounding box center [582, 264] width 43 height 28
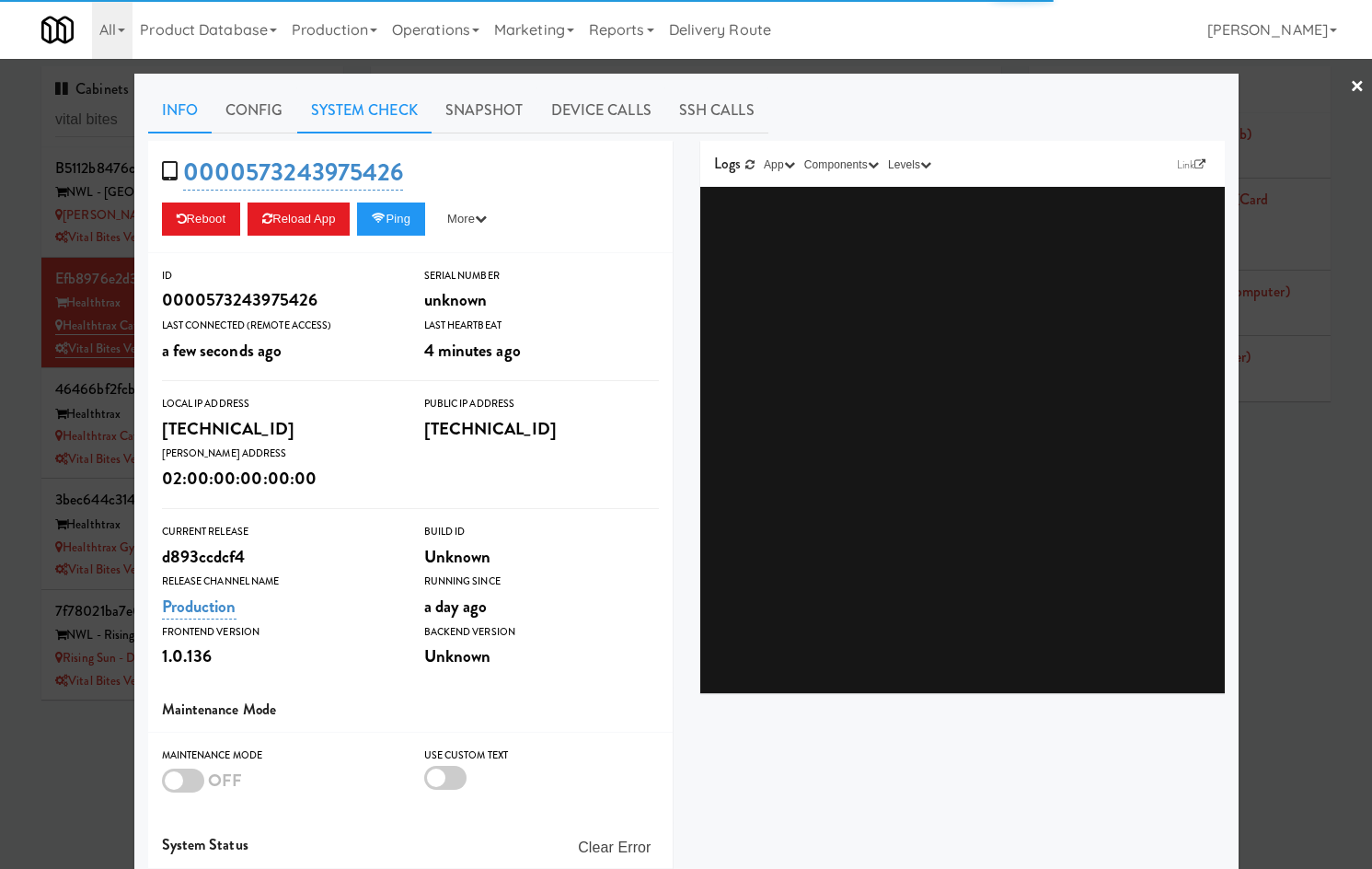
drag, startPoint x: 368, startPoint y: 109, endPoint x: 360, endPoint y: 131, distance: 23.4
click at [370, 110] on link "System Check" at bounding box center [364, 110] width 134 height 46
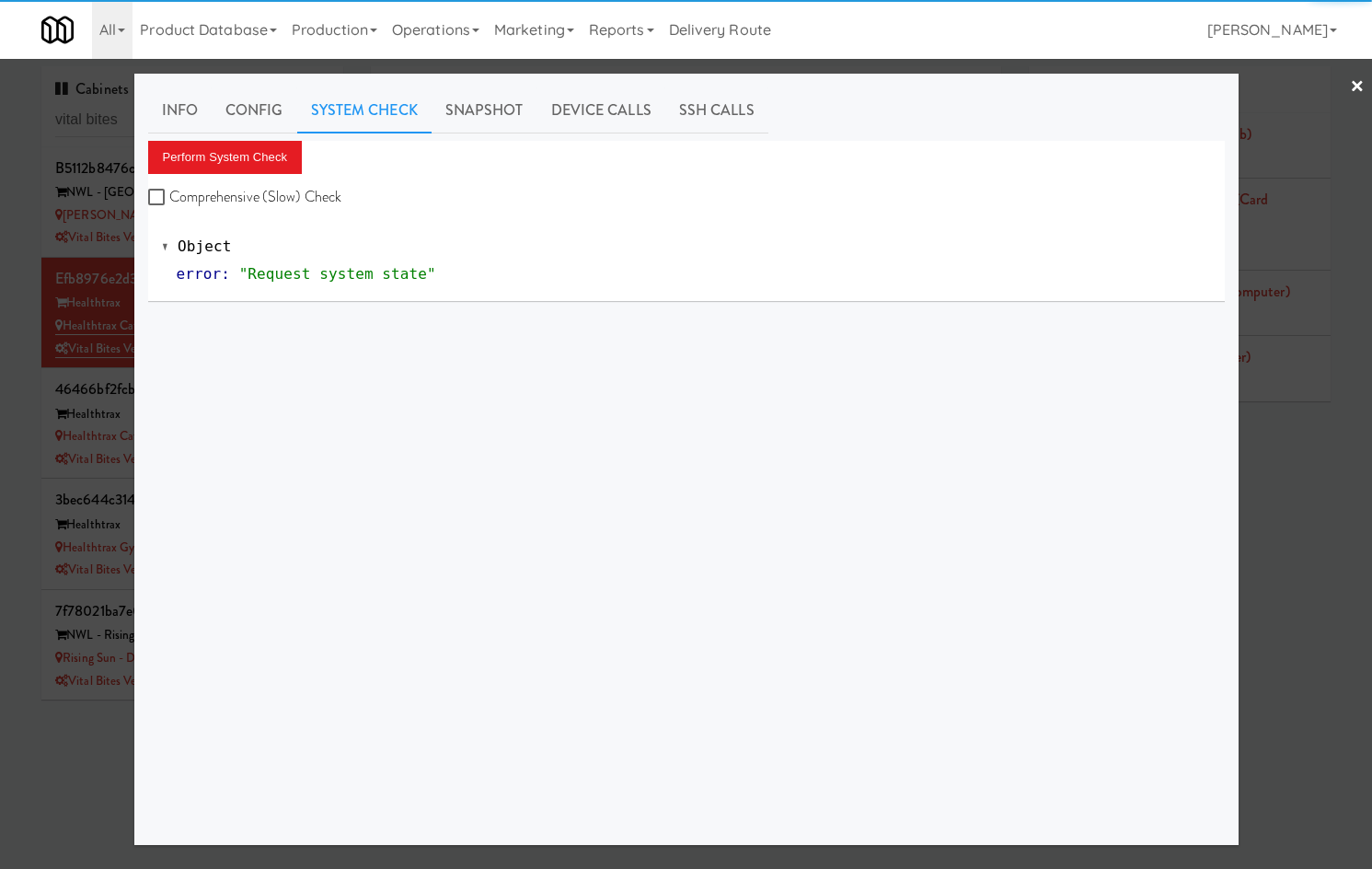
click at [253, 174] on div "Perform System Check Comprehensive (Slow) Check" at bounding box center [686, 175] width 1077 height 70
click at [248, 162] on button "Perform System Check" at bounding box center [226, 157] width 155 height 33
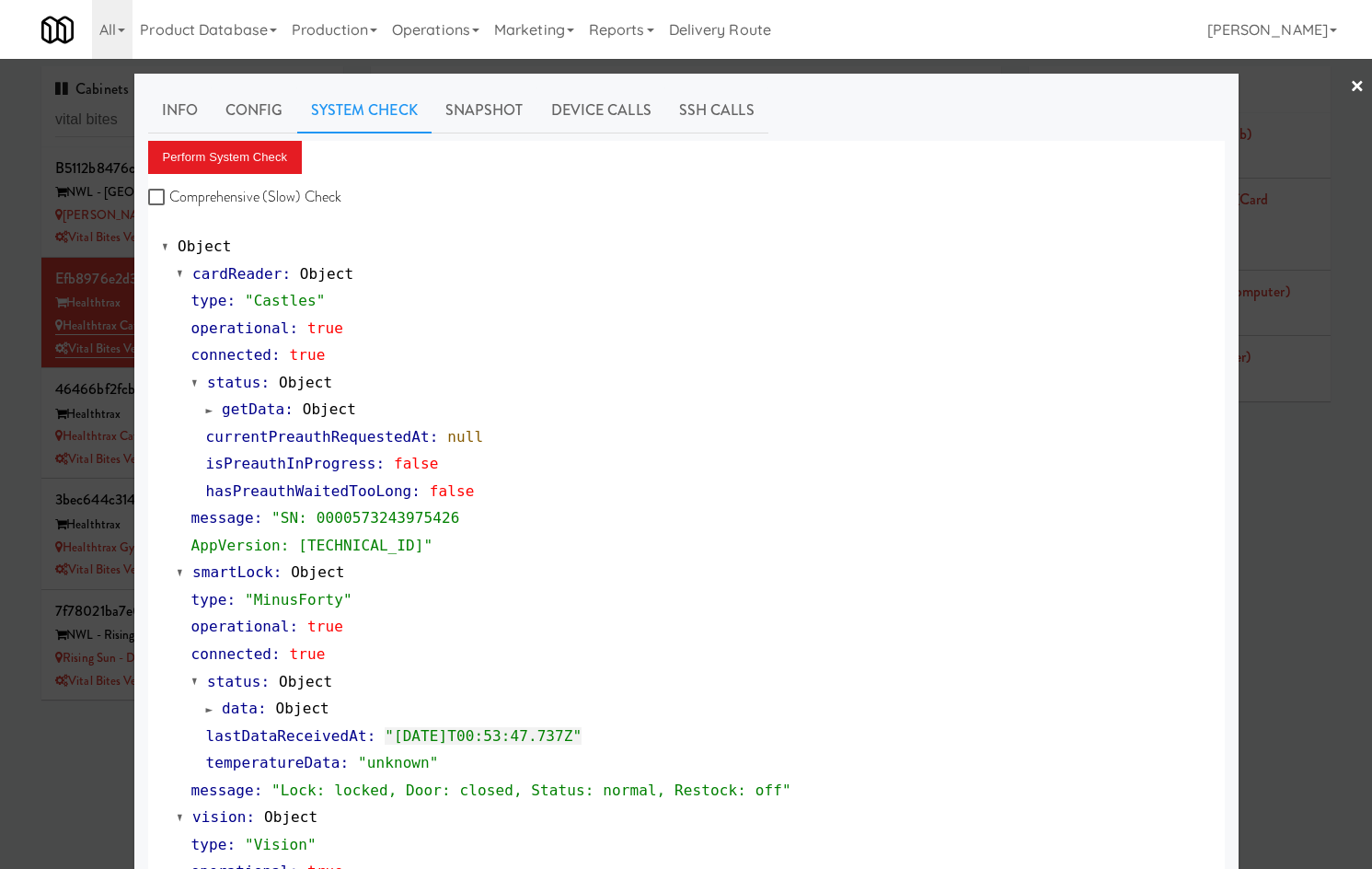
click at [92, 734] on div at bounding box center [686, 434] width 1372 height 869
